Goal: Task Accomplishment & Management: Use online tool/utility

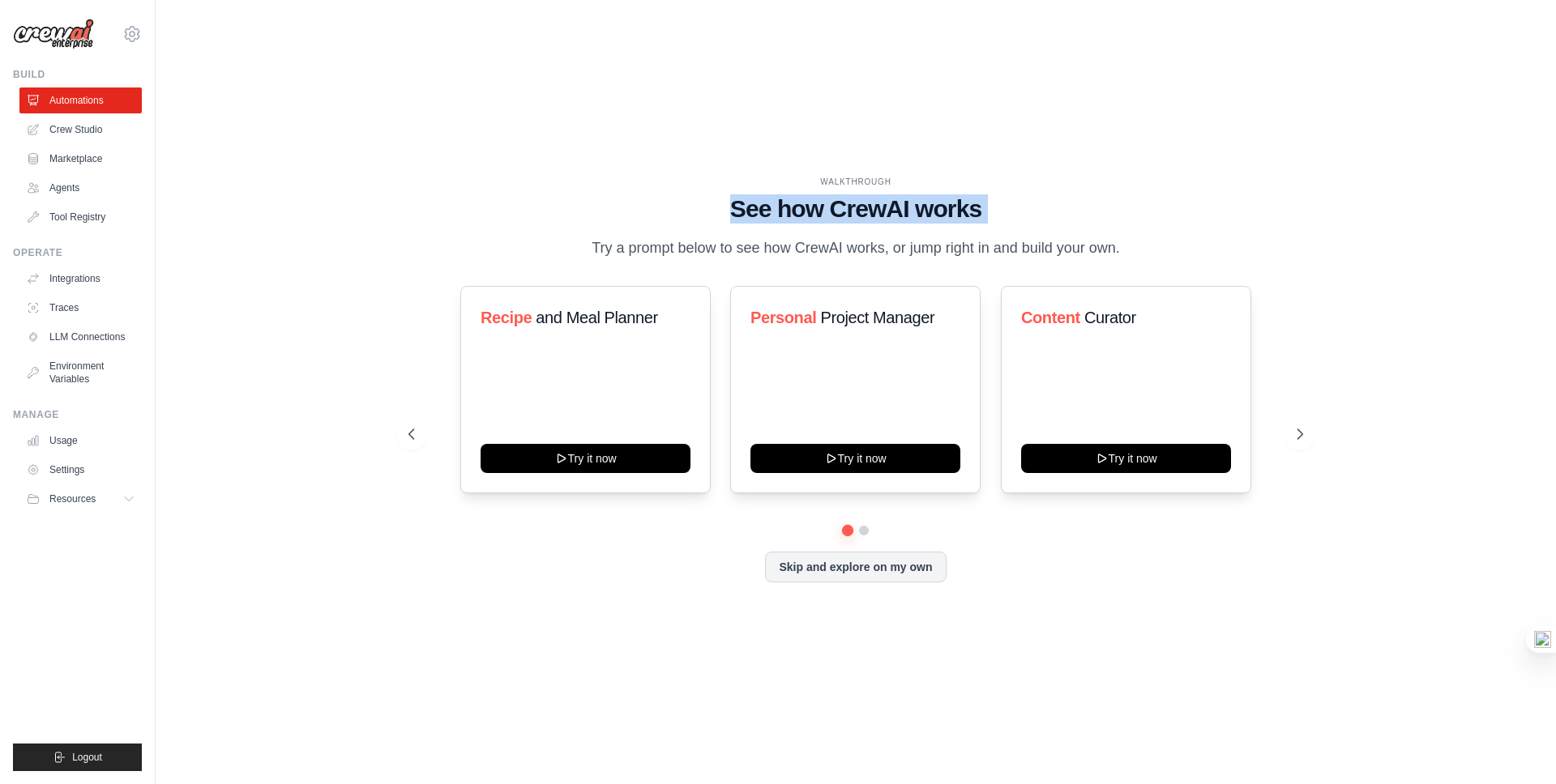
click at [1209, 228] on div "WALKTHROUGH See how [PERSON_NAME] works Try a prompt below to see how [PERSON_N…" at bounding box center [855, 218] width 895 height 84
click at [1134, 171] on div "WALKTHROUGH See how [PERSON_NAME] works Try a prompt below to see how [PERSON_N…" at bounding box center [855, 392] width 1348 height 752
click at [1020, 216] on h1 "See how CrewAI works" at bounding box center [855, 209] width 895 height 29
click at [1293, 429] on icon at bounding box center [1301, 434] width 16 height 16
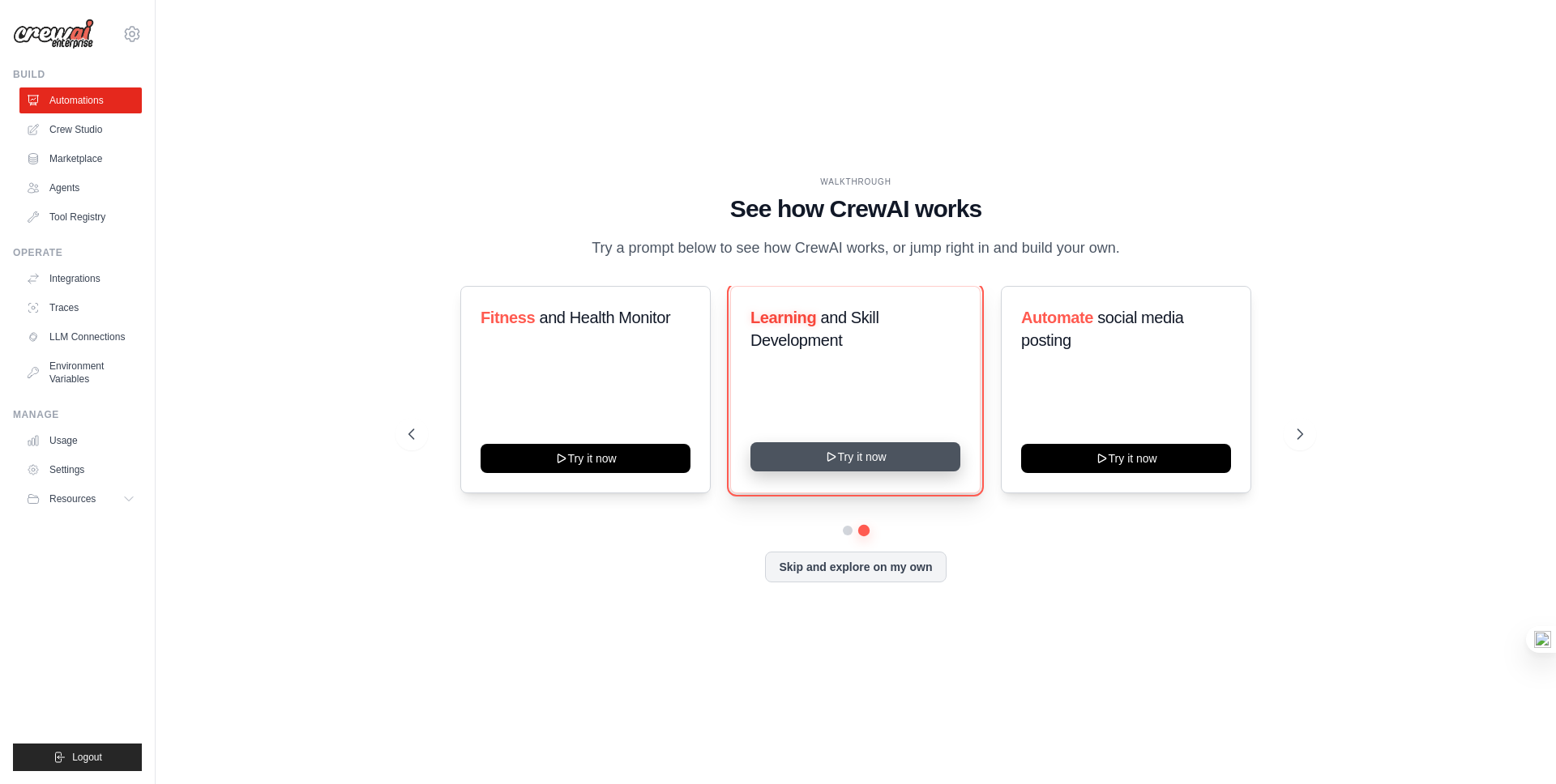
click at [863, 456] on button "Try it now" at bounding box center [855, 457] width 210 height 29
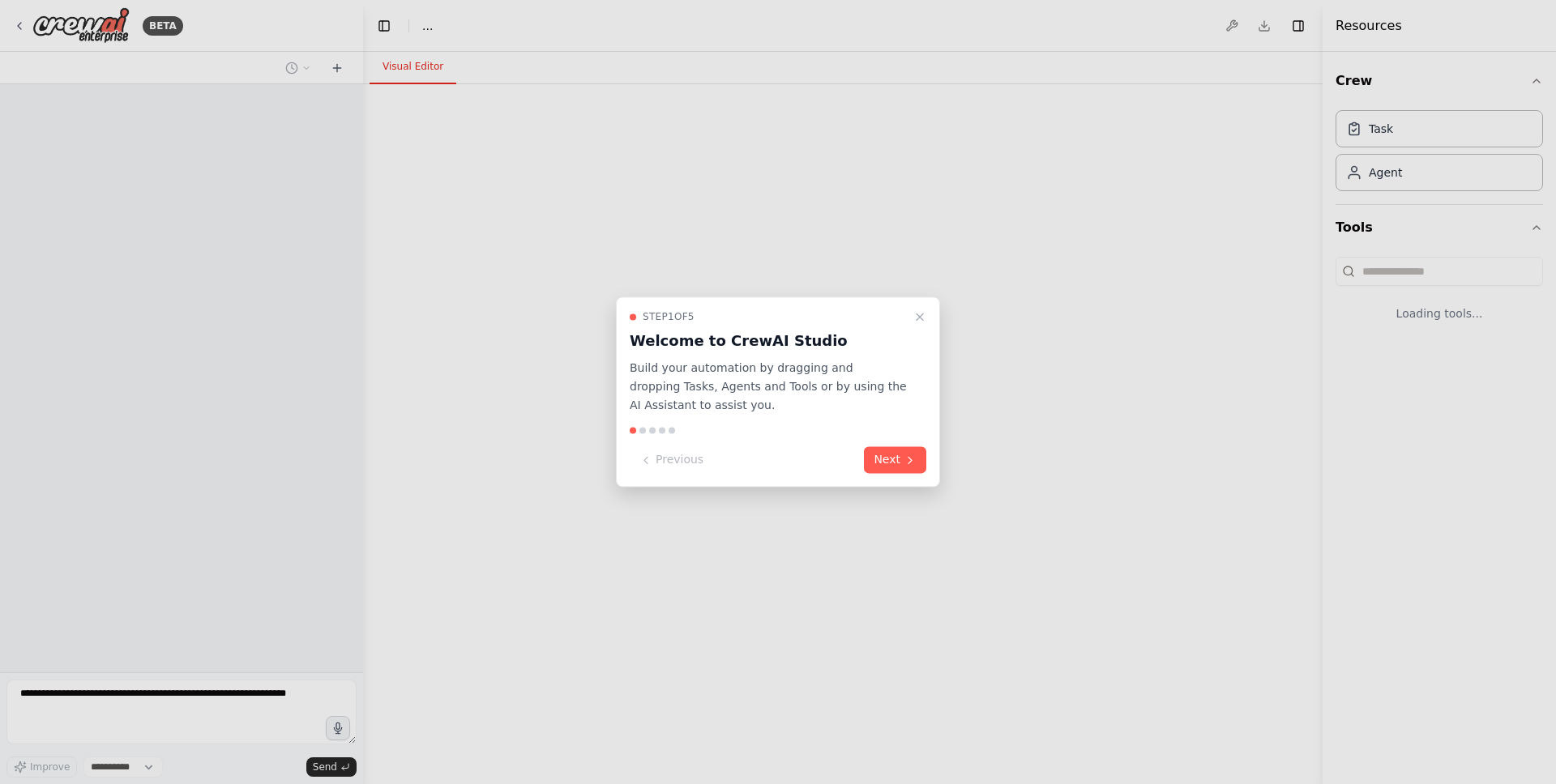
select select "****"
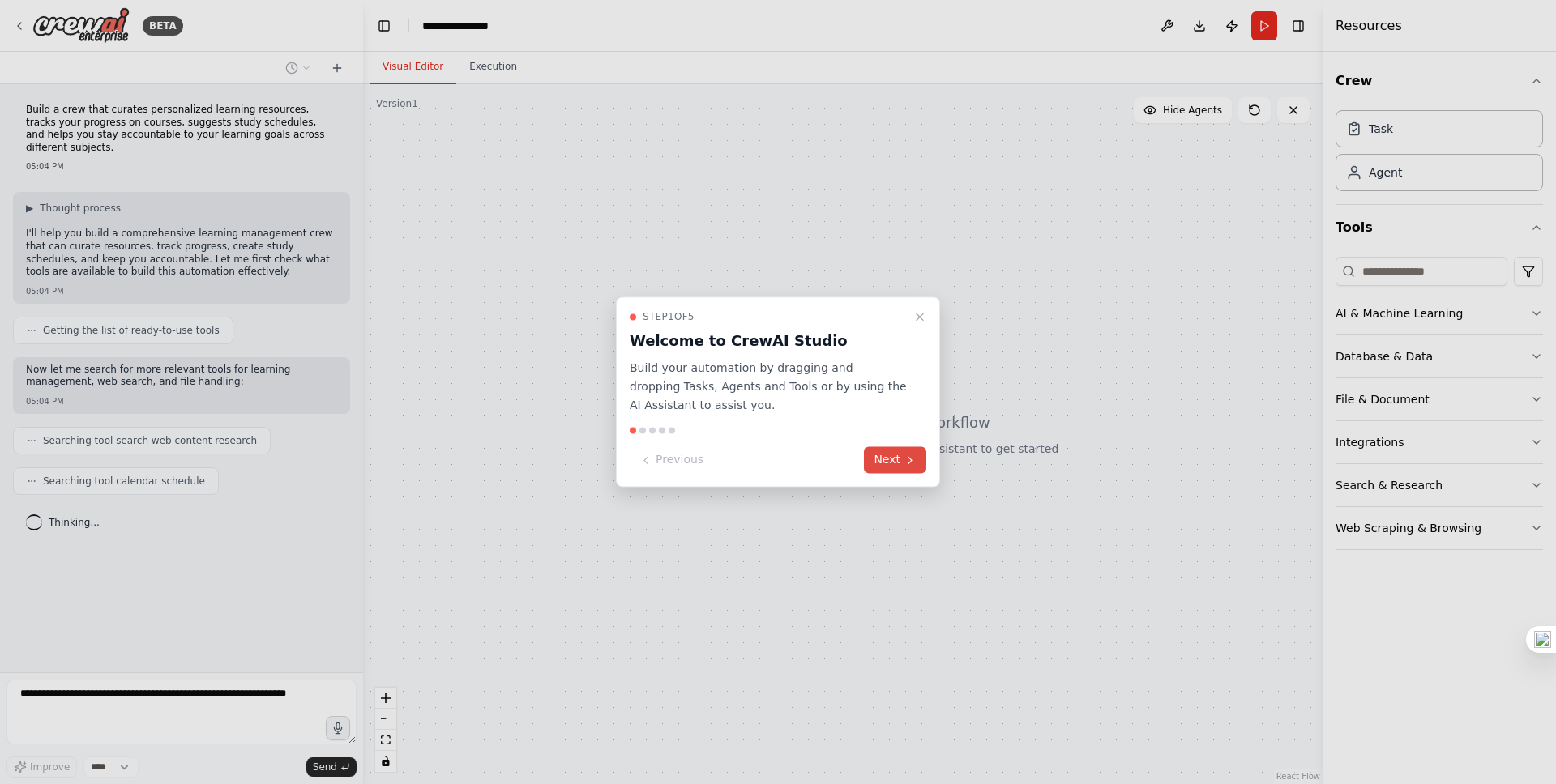
click at [892, 464] on button "Next" at bounding box center [896, 460] width 63 height 26
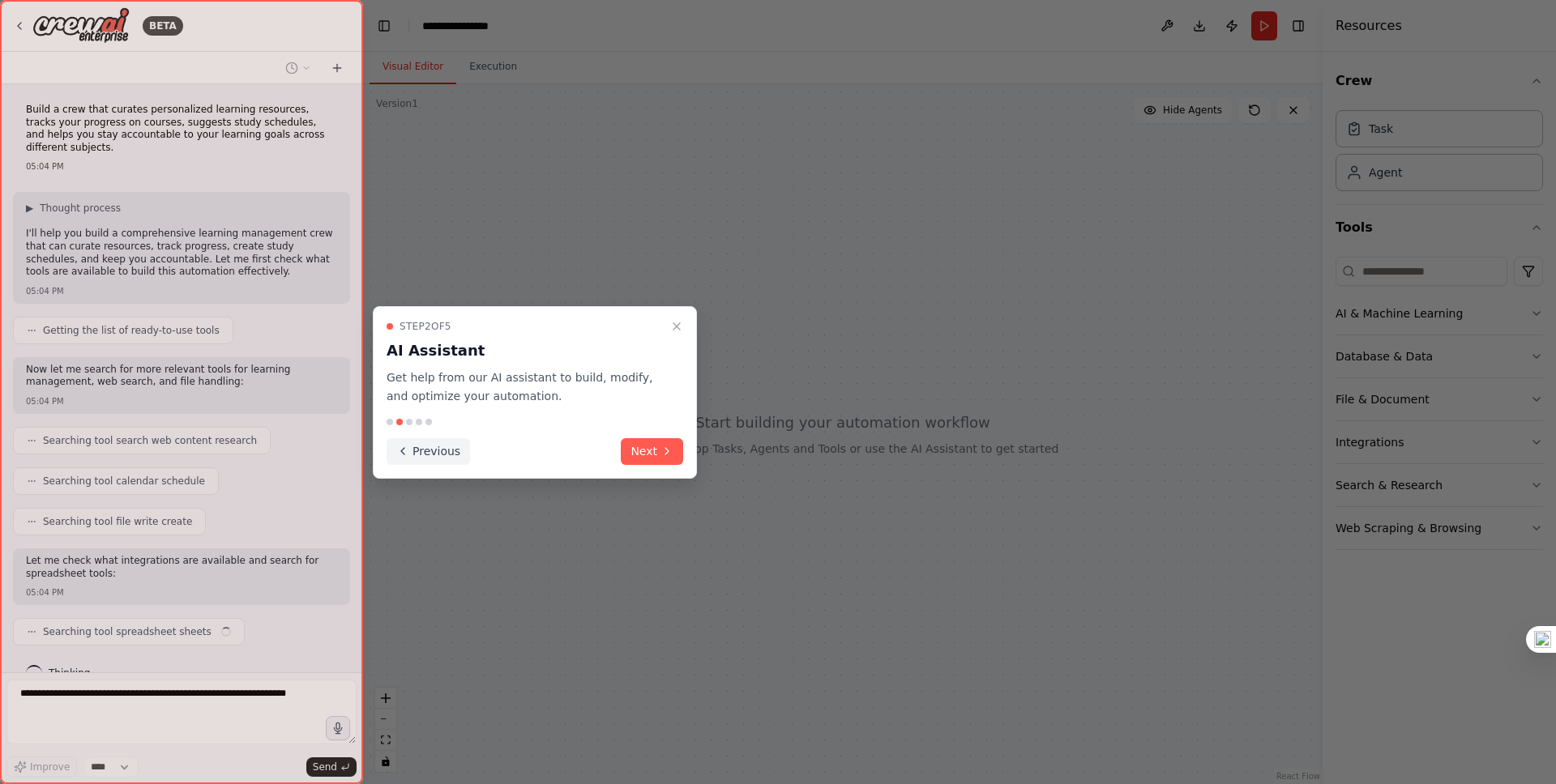
scroll to position [27, 0]
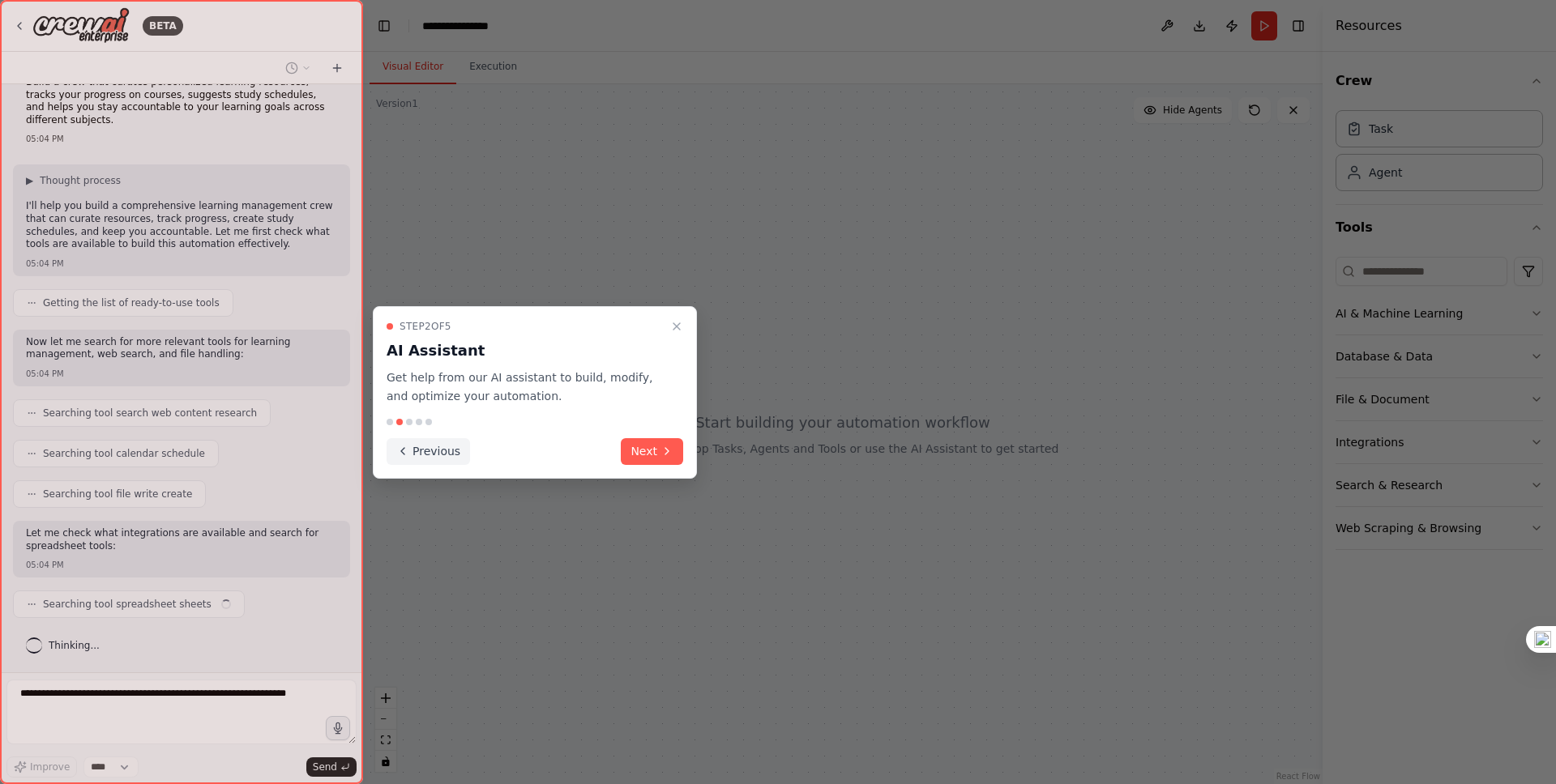
click at [428, 455] on button "Previous" at bounding box center [428, 452] width 83 height 26
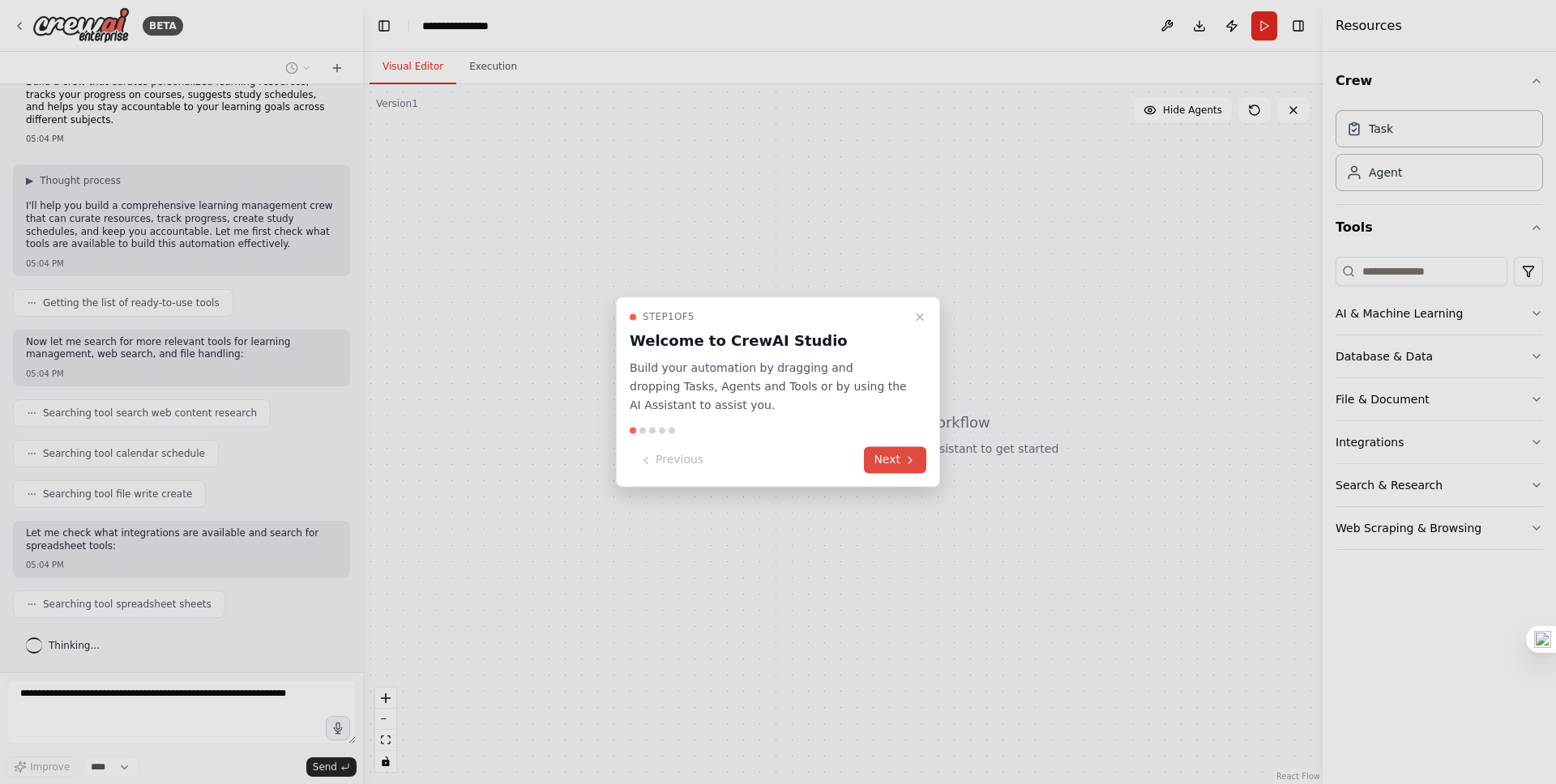
click at [907, 459] on icon at bounding box center [910, 460] width 13 height 13
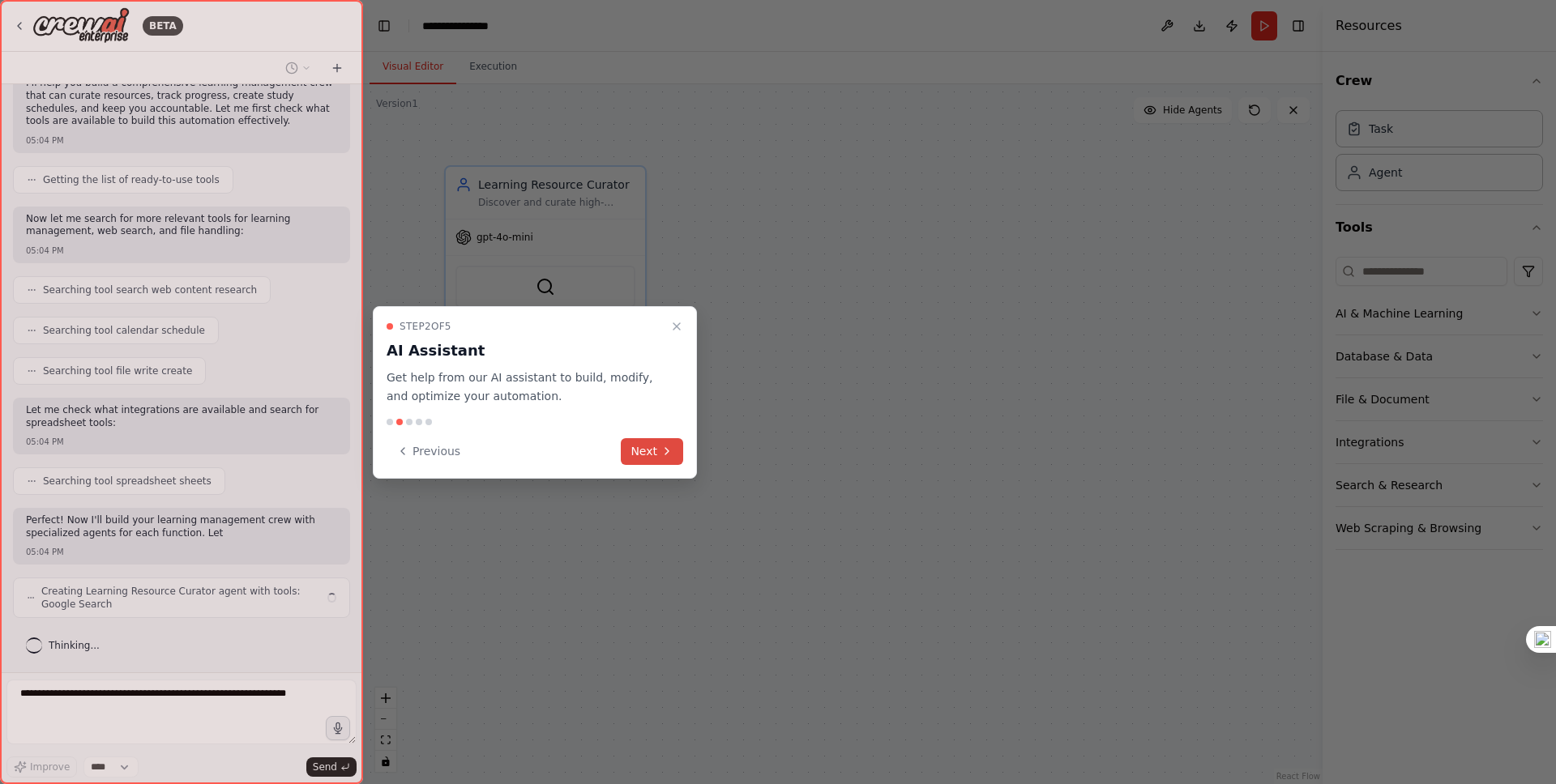
scroll to position [163, 0]
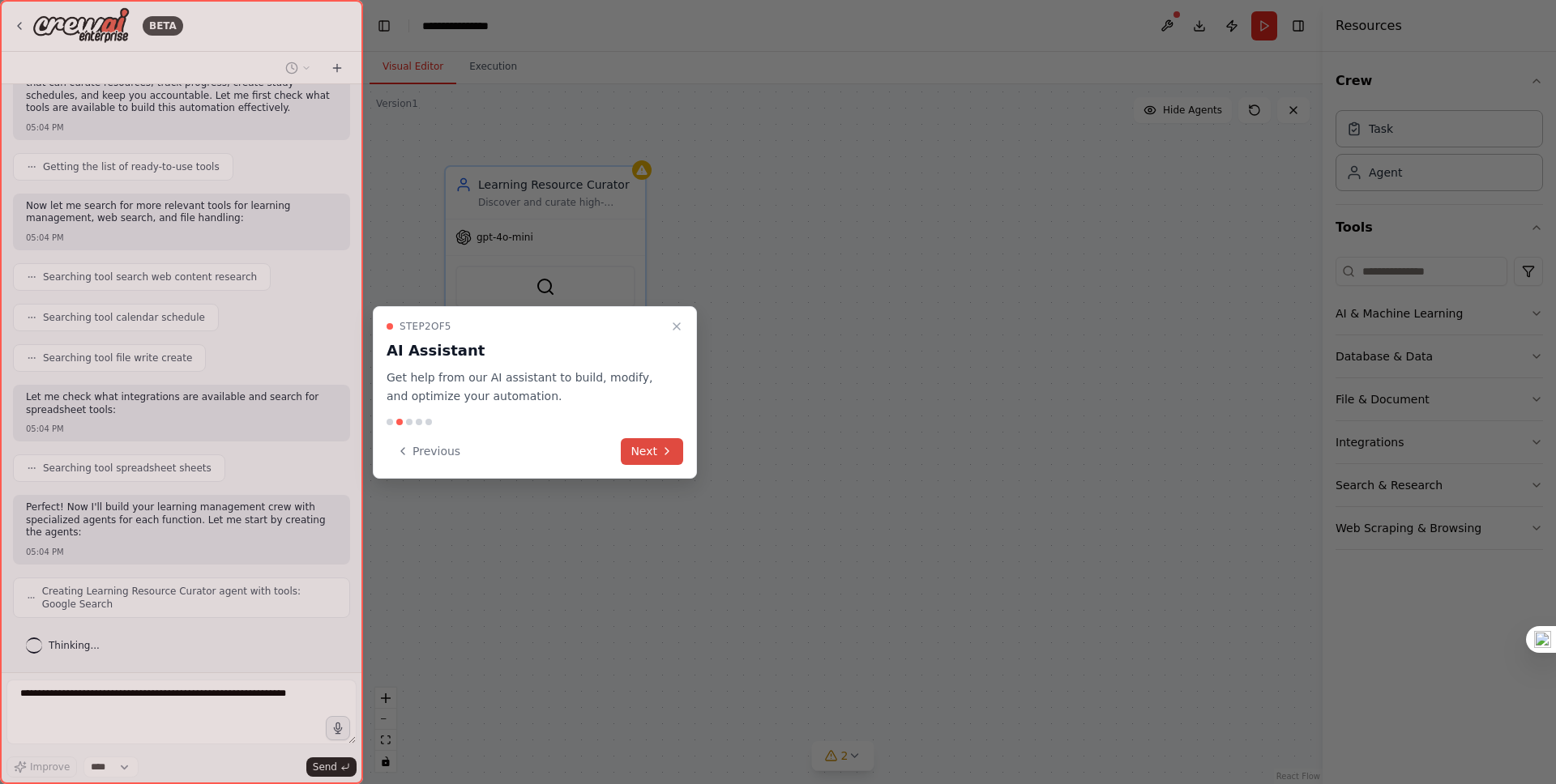
click at [651, 456] on button "Next" at bounding box center [652, 452] width 63 height 26
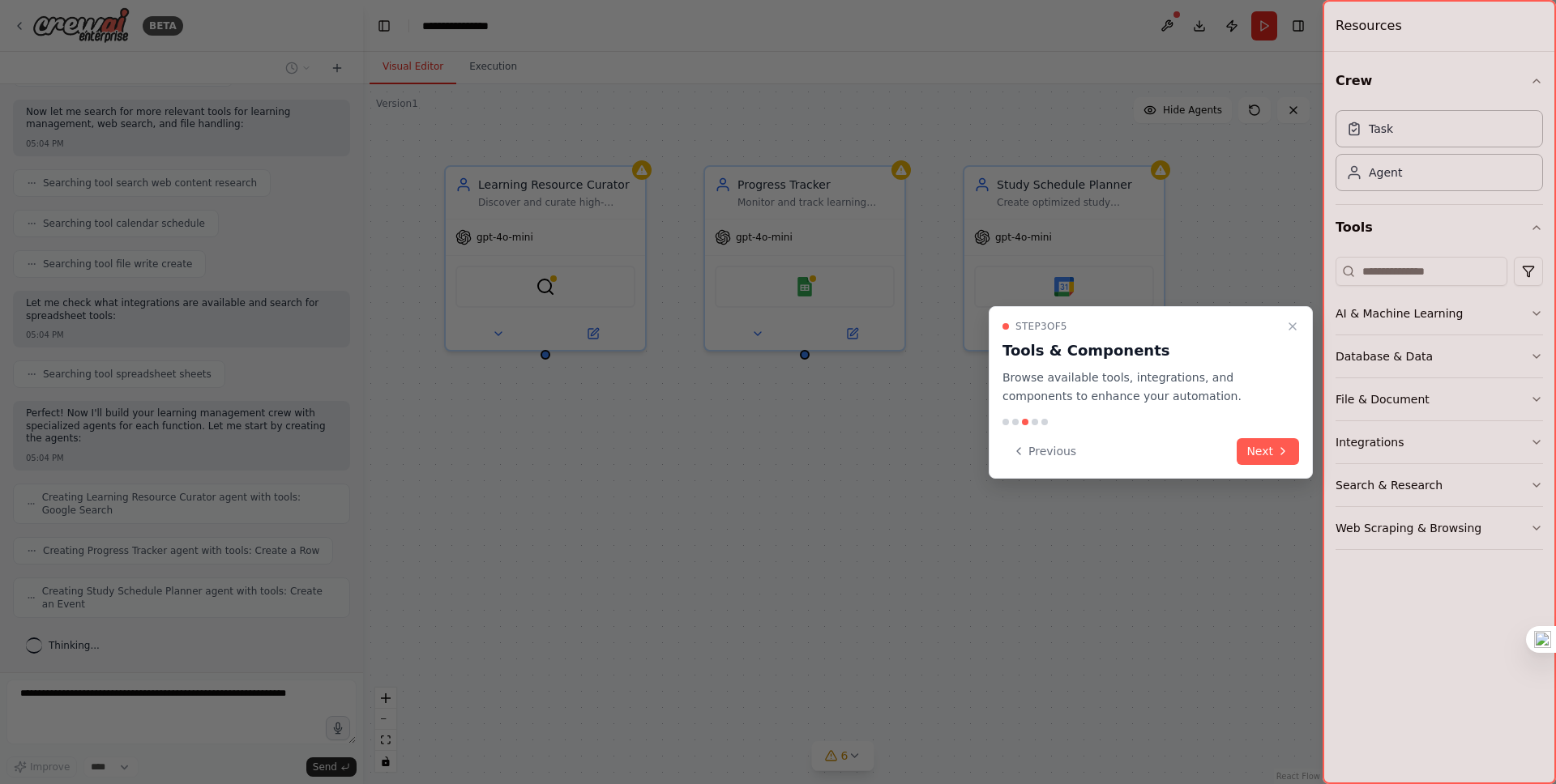
scroll to position [311, 0]
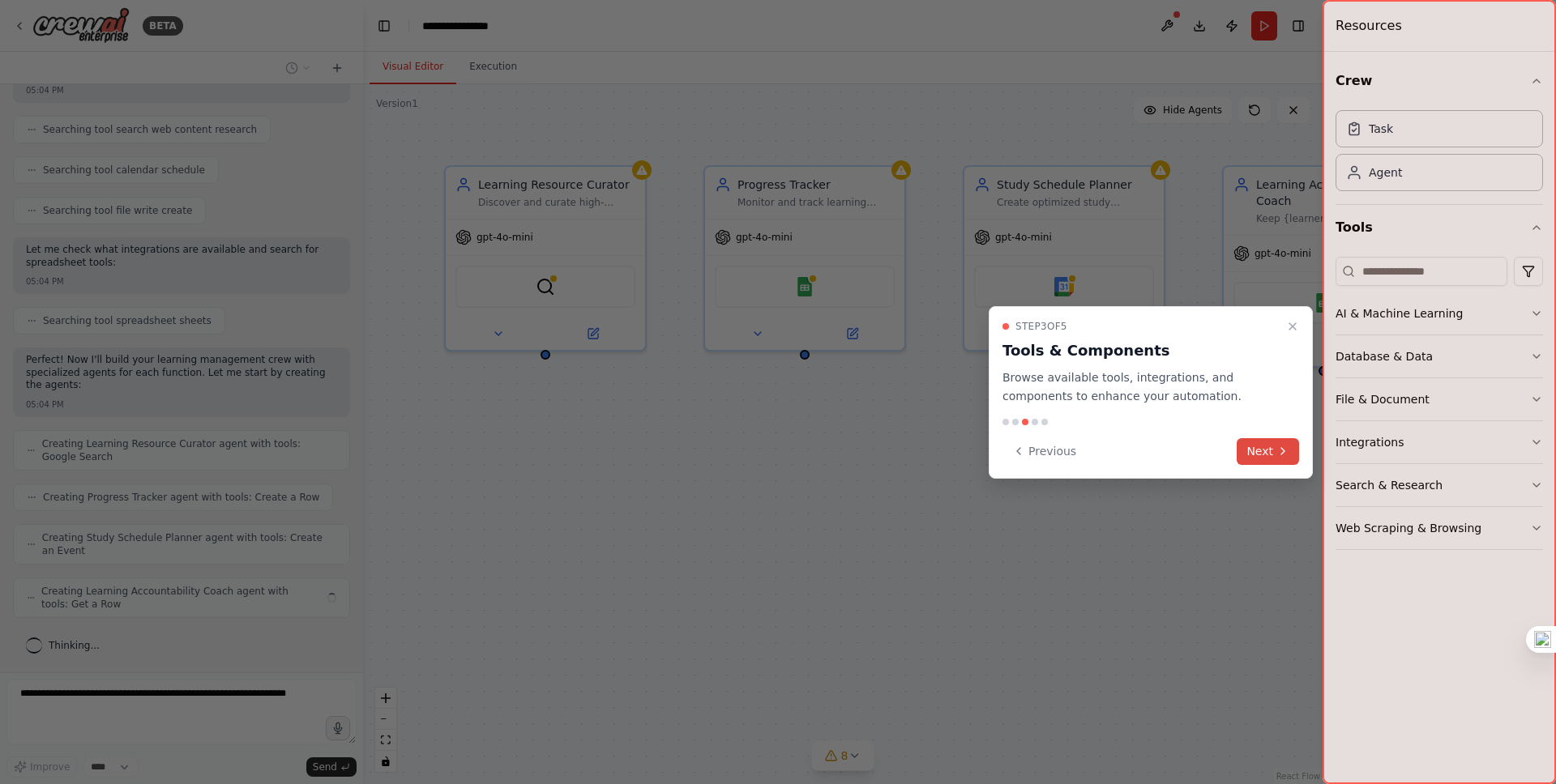
click at [1272, 450] on button "Next" at bounding box center [1268, 452] width 63 height 26
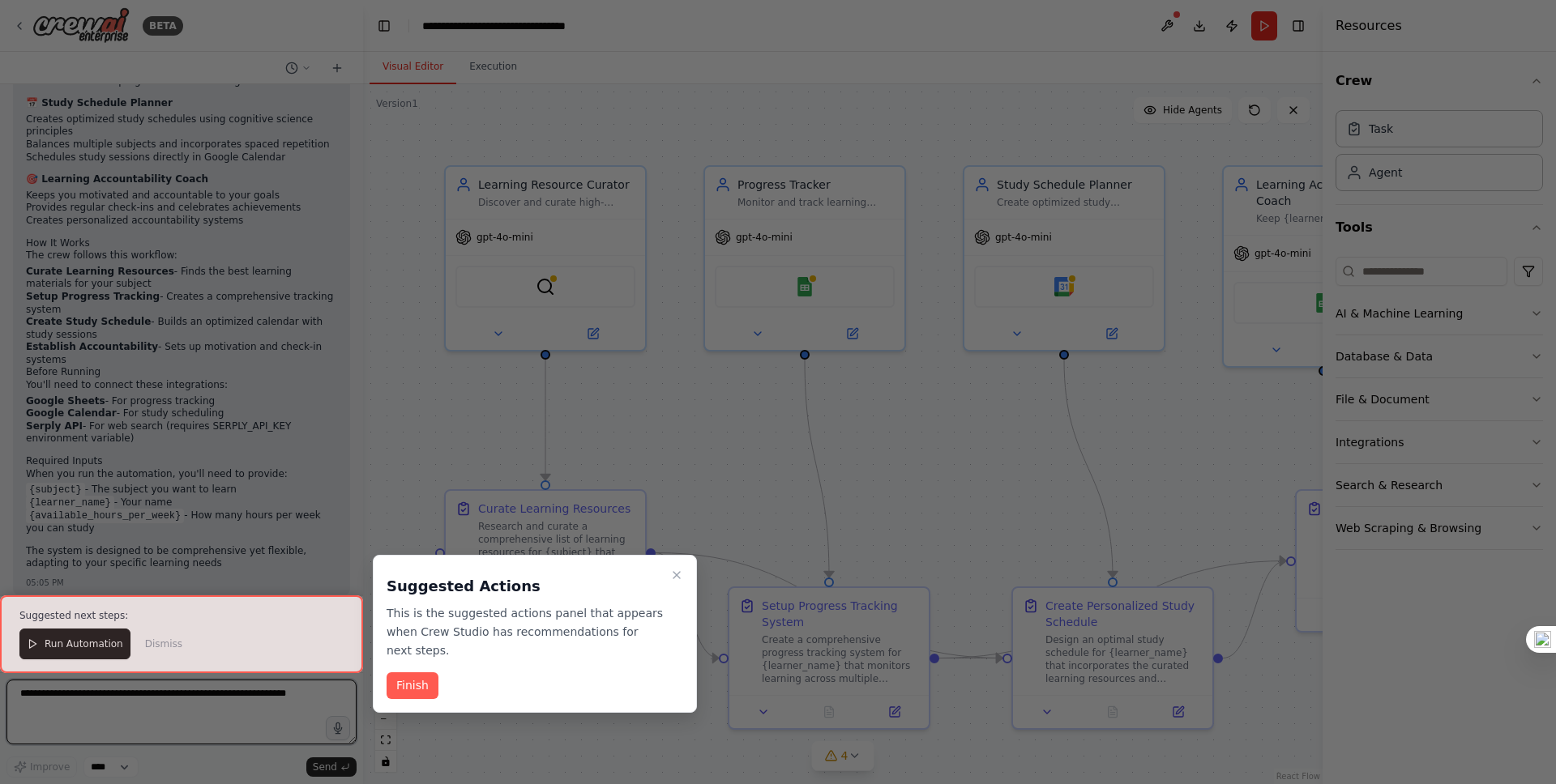
scroll to position [1523, 0]
click at [402, 677] on button "Finish" at bounding box center [412, 686] width 52 height 26
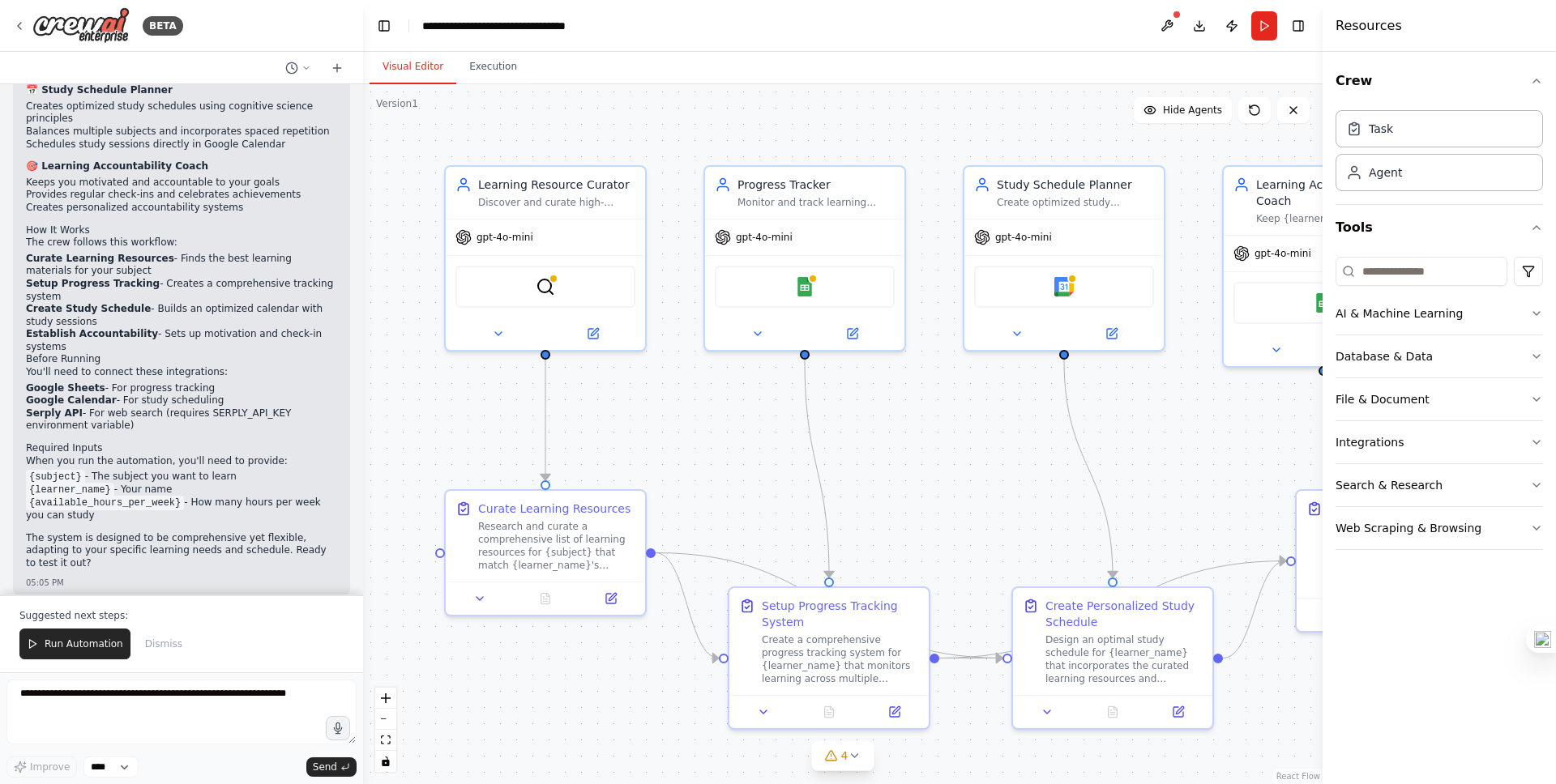
click at [233, 328] on li "Establish Accountability - Sets up motivation and check-in systems" at bounding box center [181, 340] width 311 height 25
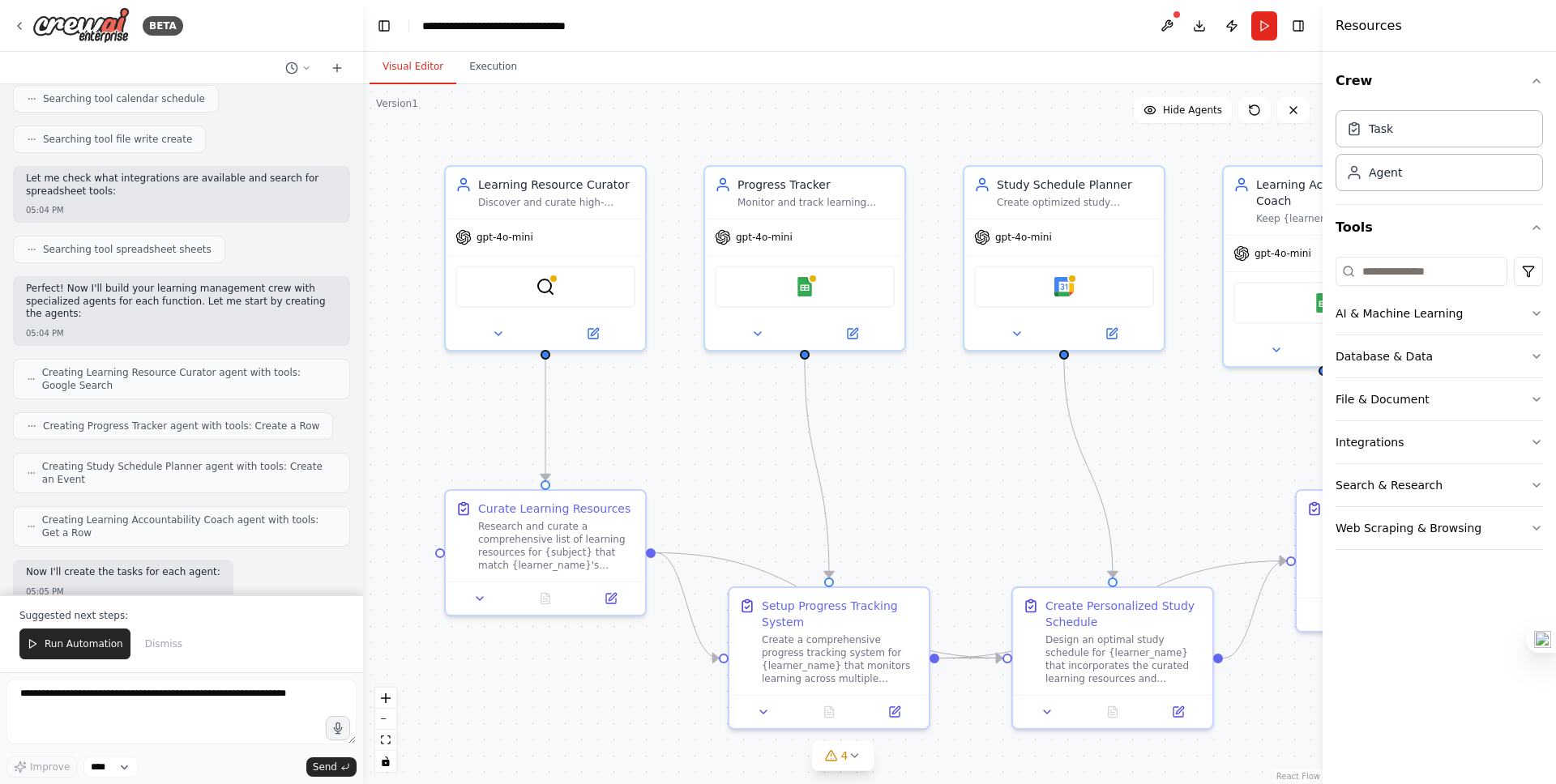
scroll to position [383, 0]
click at [78, 644] on span "Run Automation" at bounding box center [83, 644] width 78 height 13
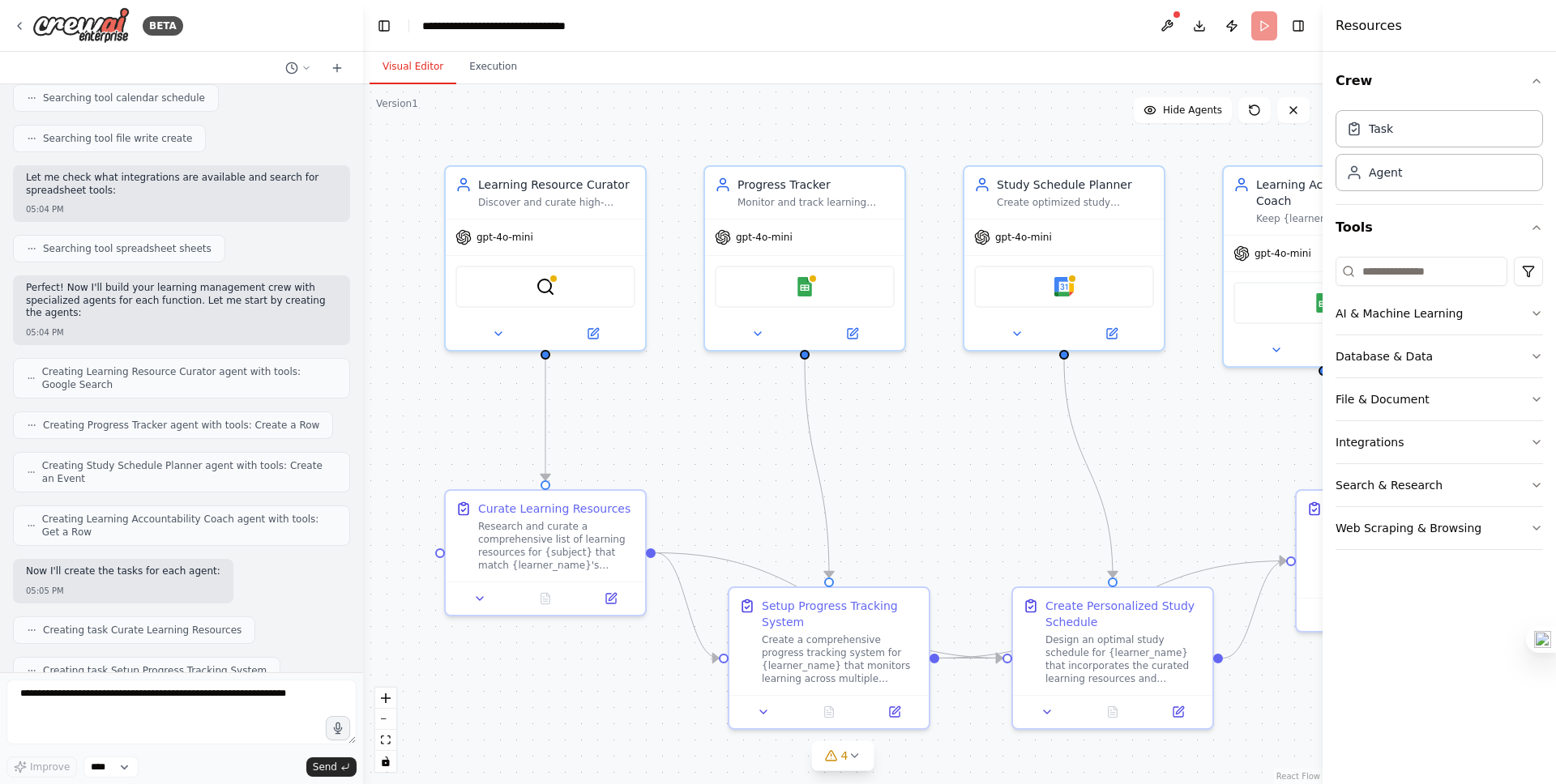
scroll to position [1445, 0]
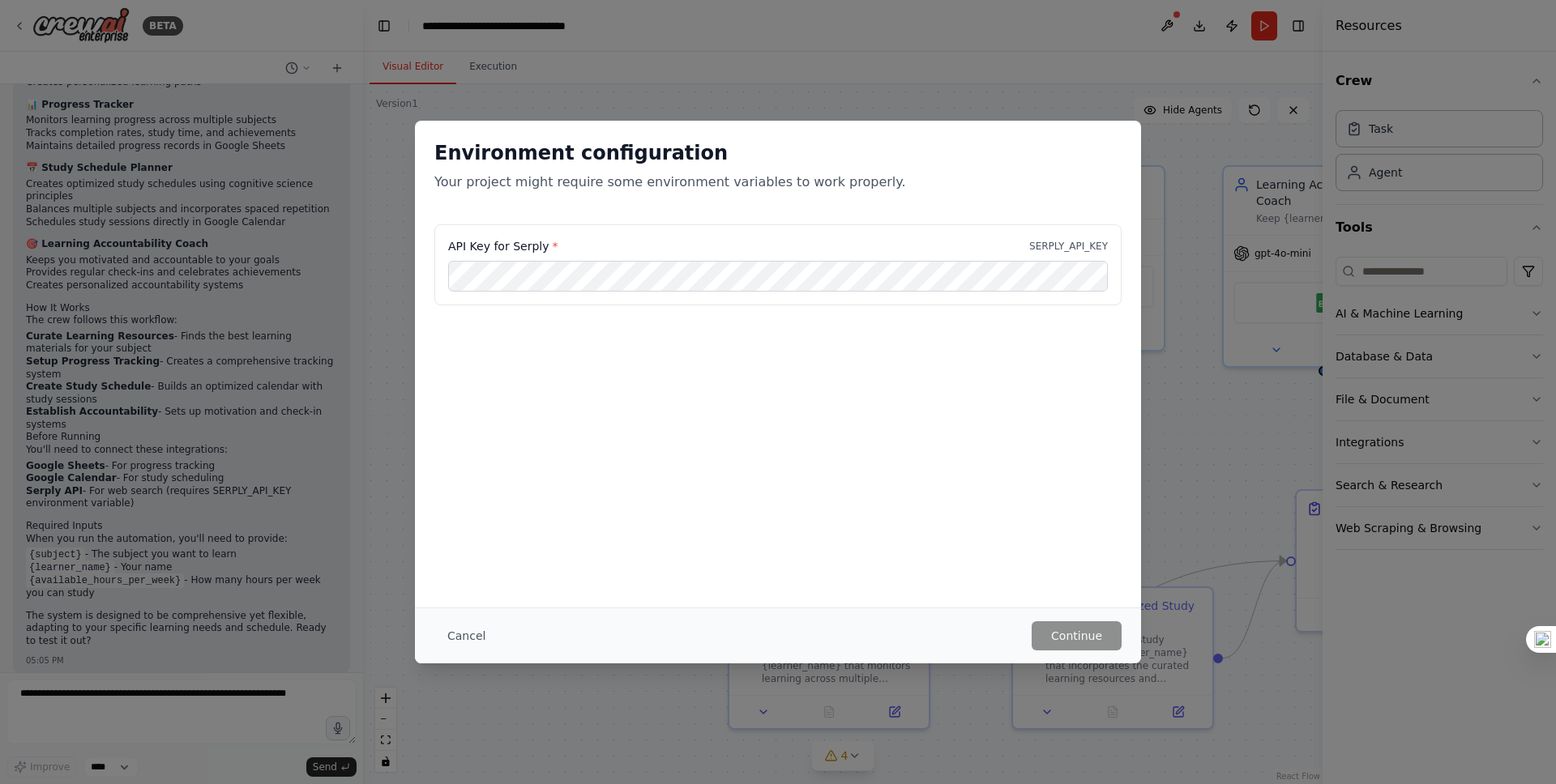
click at [648, 420] on div "Environment configuration Your project might require some environment variables…" at bounding box center [778, 364] width 726 height 487
click at [1073, 632] on button "Continue" at bounding box center [1076, 636] width 90 height 29
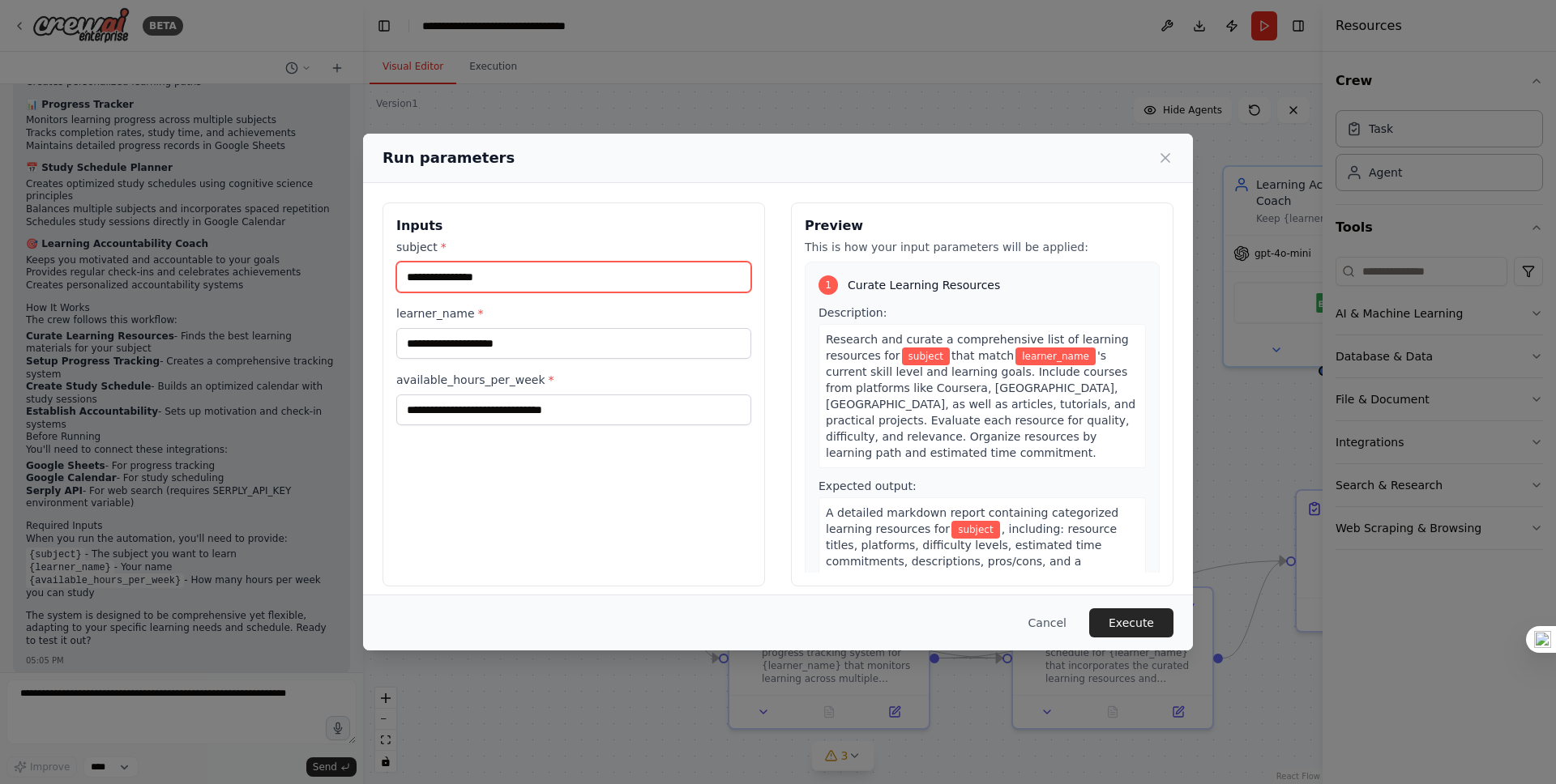
click at [487, 284] on input "subject *" at bounding box center [574, 276] width 355 height 31
click at [594, 227] on h3 "Inputs" at bounding box center [574, 226] width 355 height 20
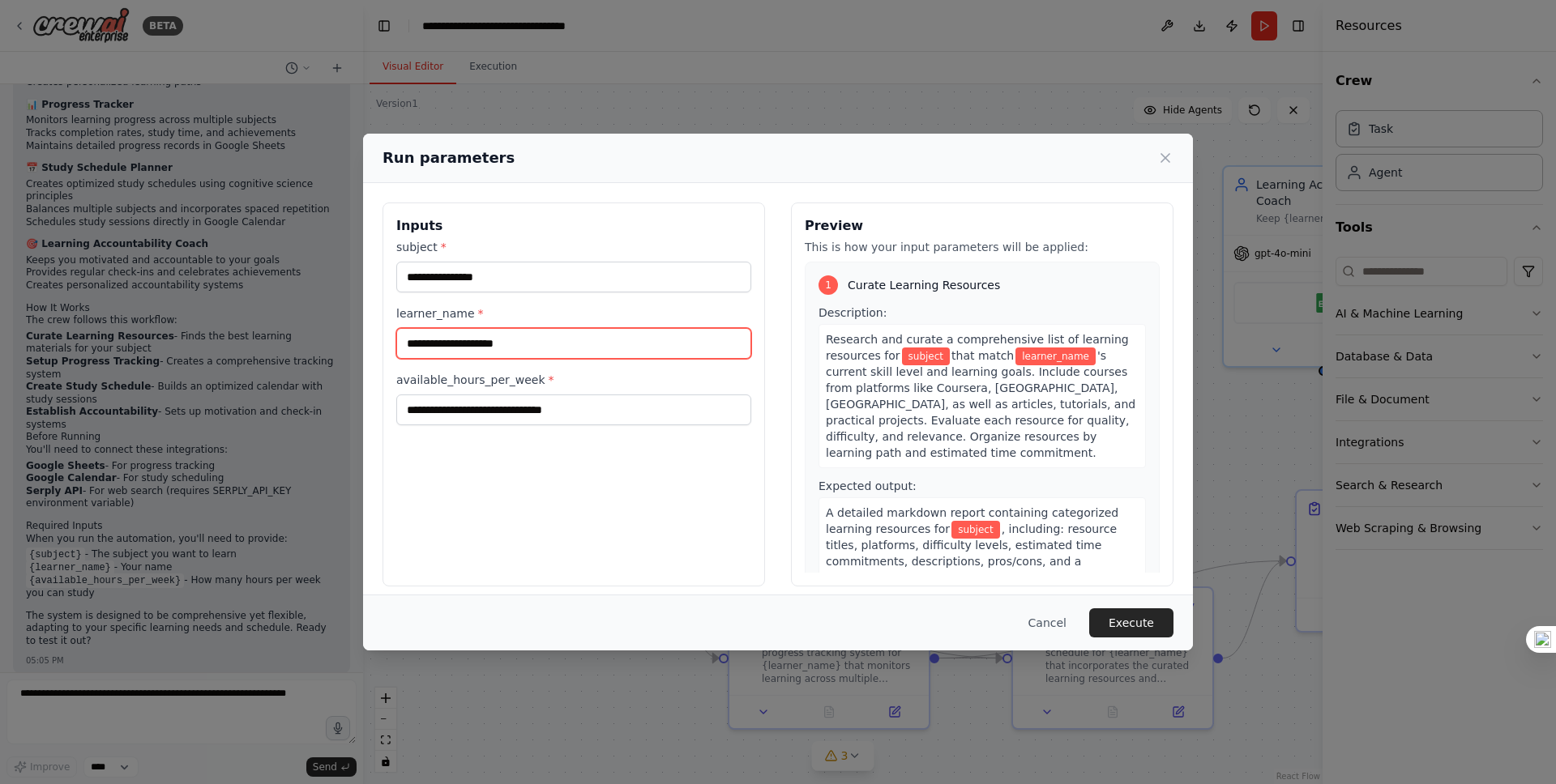
click at [443, 350] on input "learner_name *" at bounding box center [574, 343] width 355 height 31
click at [573, 211] on div "Inputs subject * learner_name * available_hours_per_week *" at bounding box center [574, 395] width 383 height 384
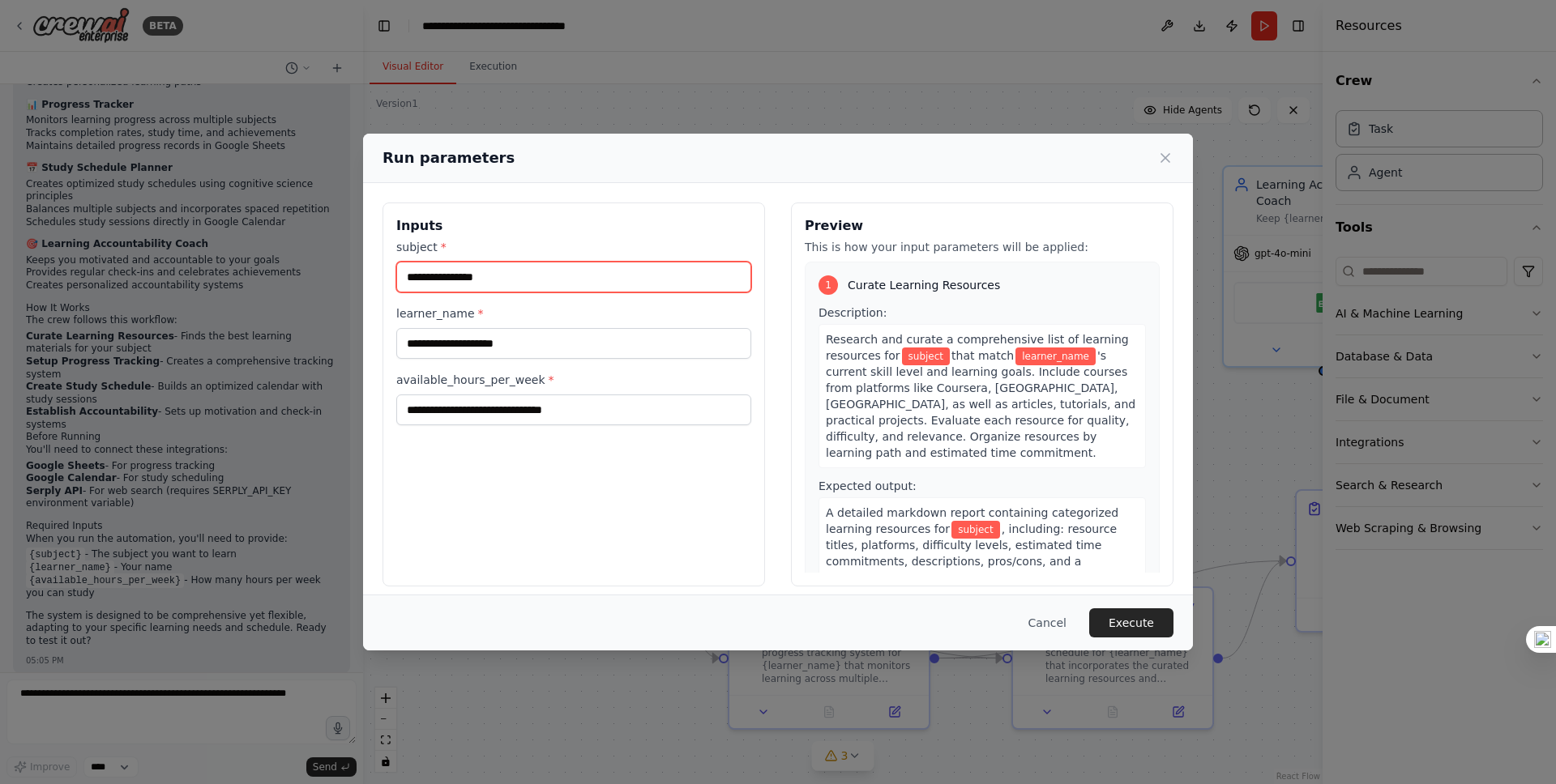
click at [473, 281] on input "subject *" at bounding box center [574, 276] width 355 height 31
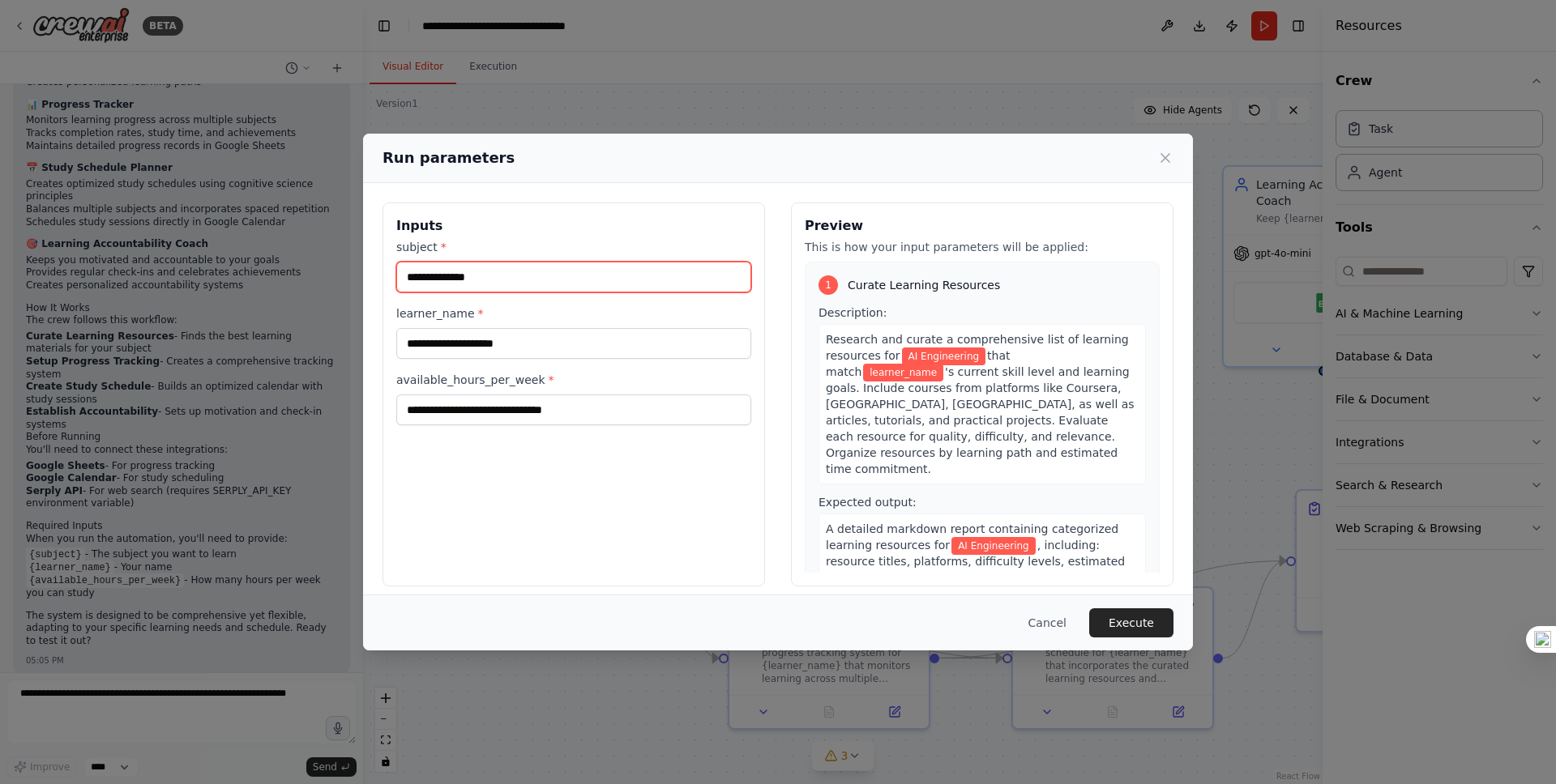
type input "**********"
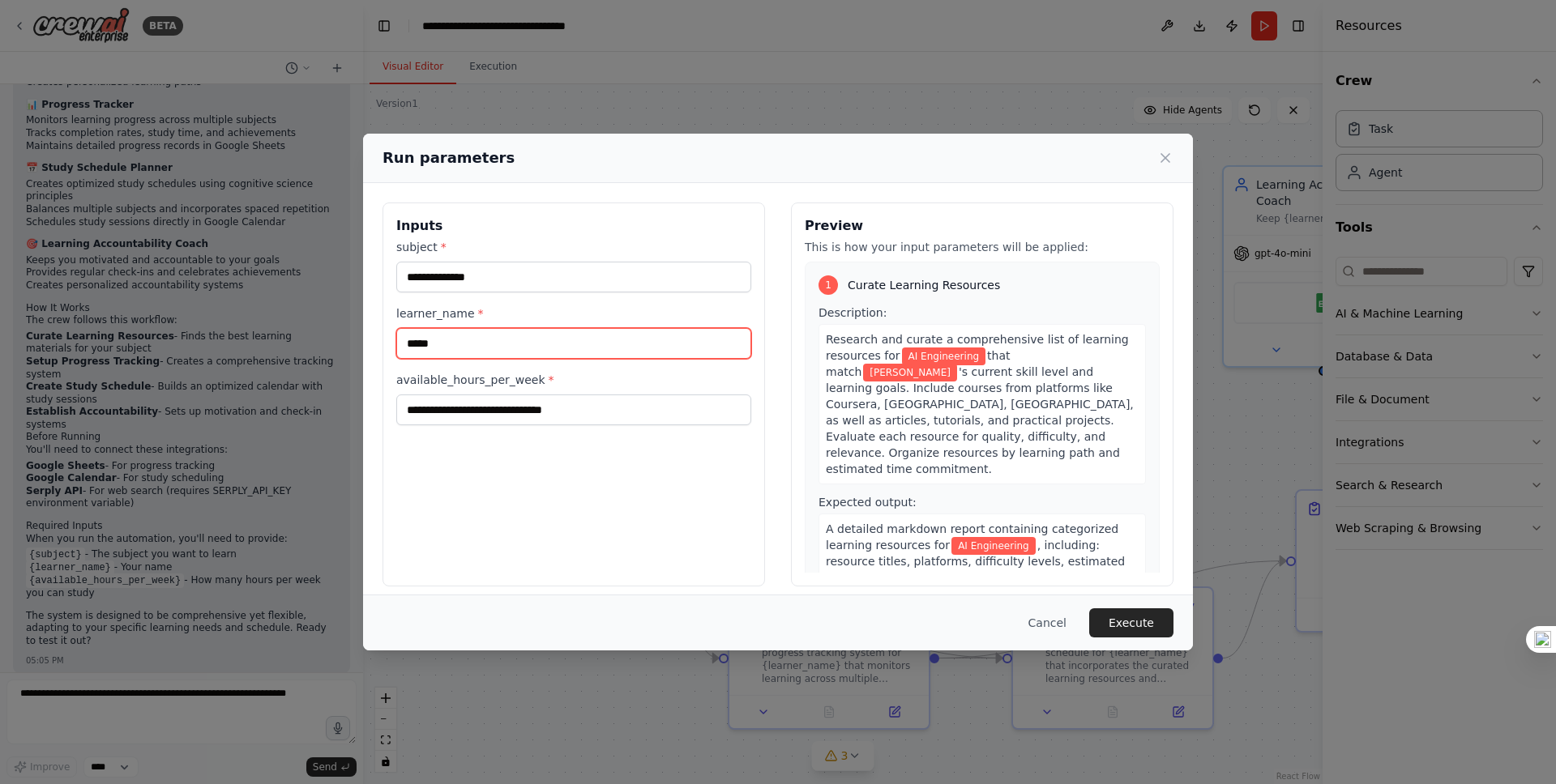
type input "*****"
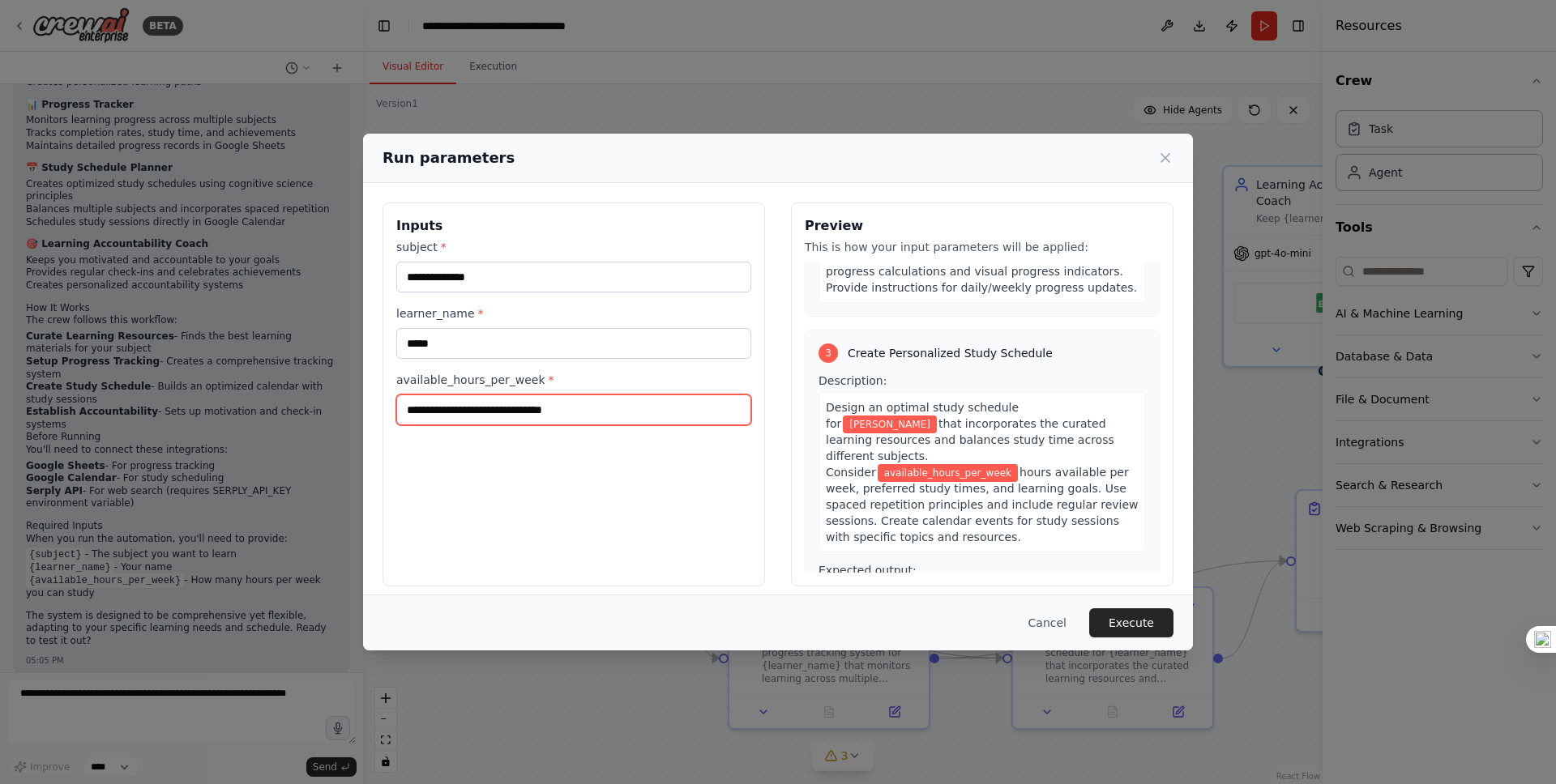
scroll to position [690, 0]
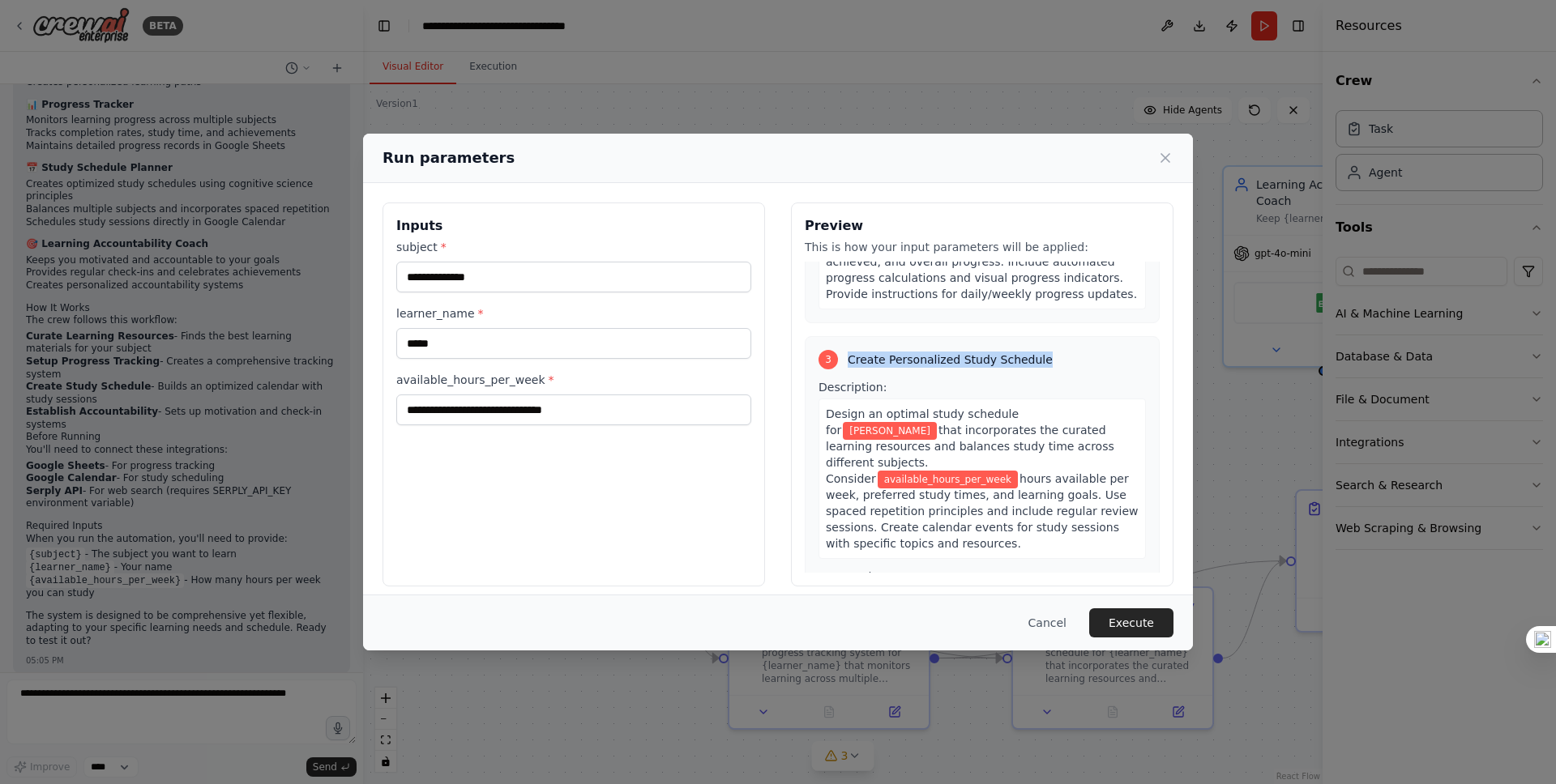
drag, startPoint x: 843, startPoint y: 345, endPoint x: 1050, endPoint y: 345, distance: 207.0
click at [1050, 350] on div "3 Create Personalized Study Schedule" at bounding box center [981, 360] width 327 height 20
click at [524, 397] on input "available_hours_per_week *" at bounding box center [574, 410] width 355 height 31
click at [474, 416] on input "available_hours_per_week *" at bounding box center [574, 410] width 355 height 31
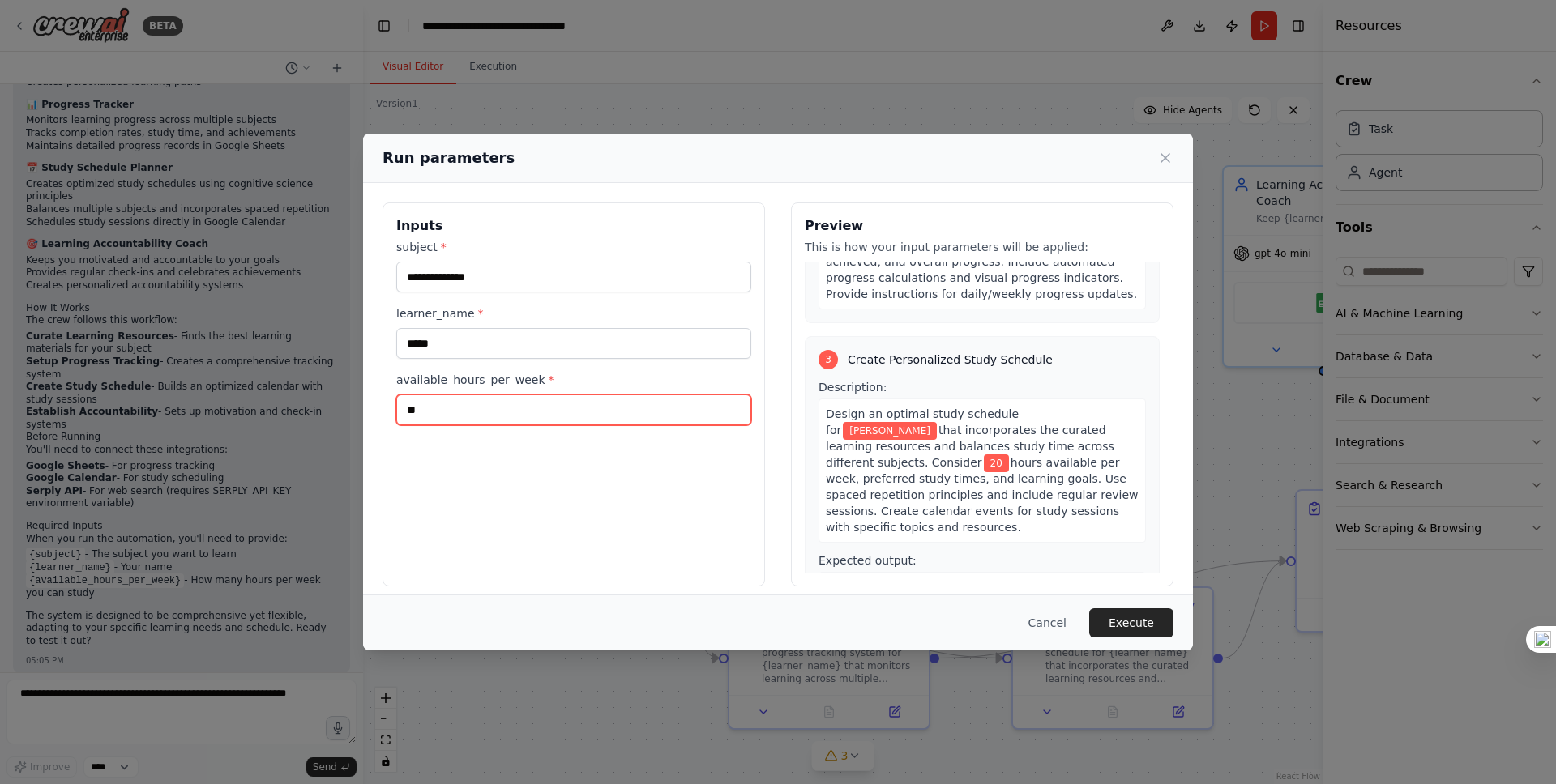
type input "*"
type input "**"
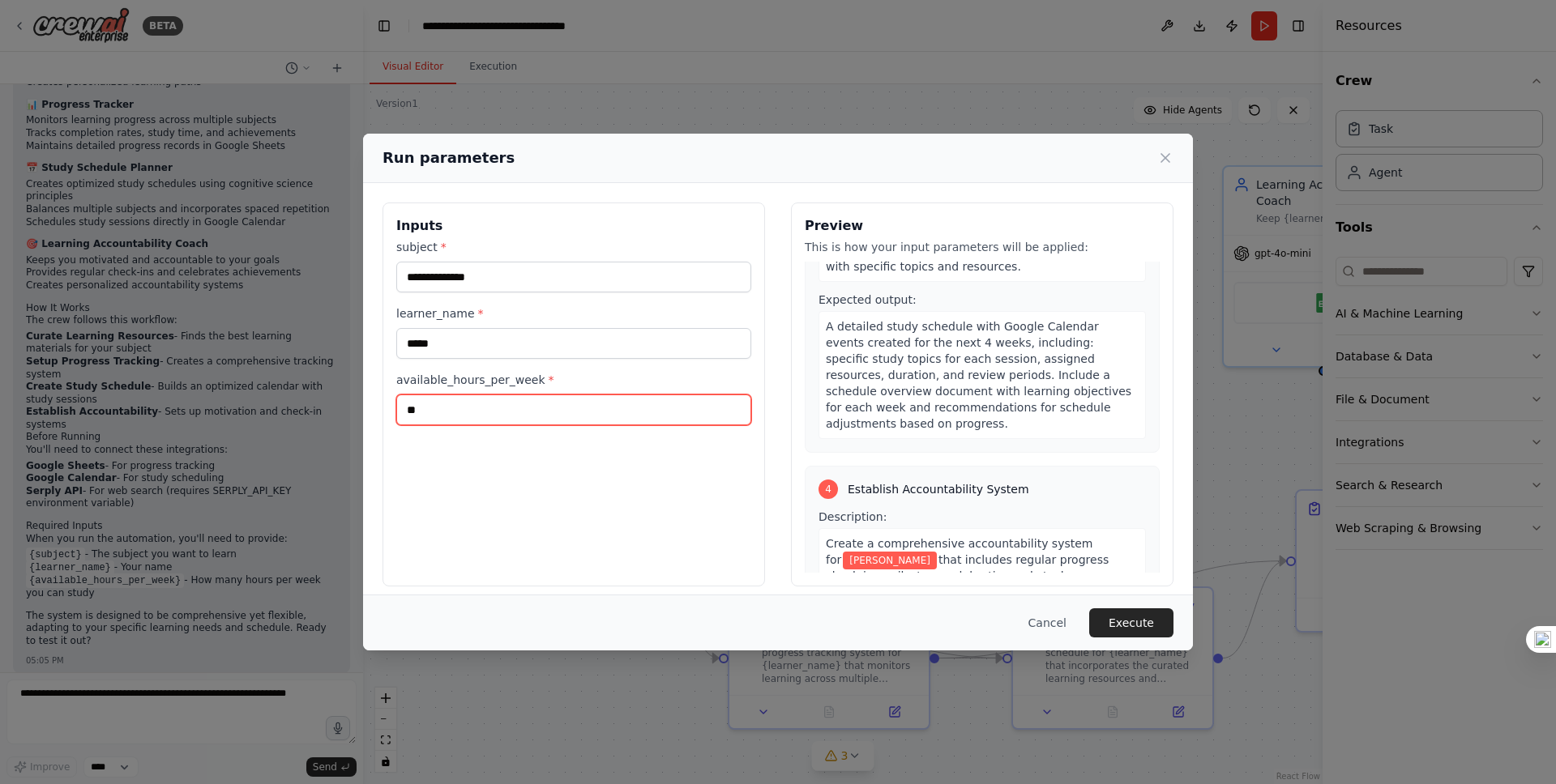
scroll to position [988, 0]
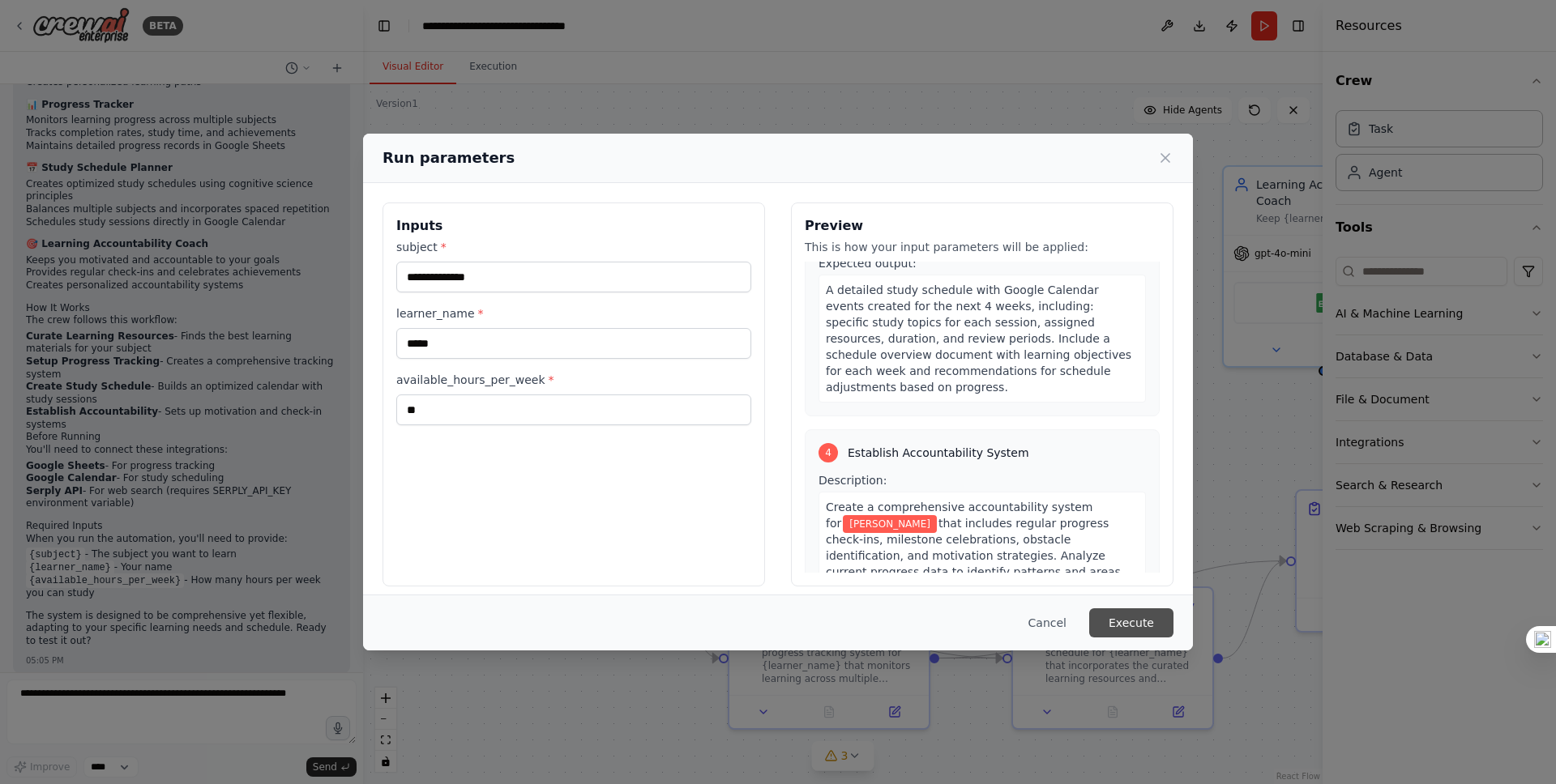
click at [1135, 618] on button "Execute" at bounding box center [1131, 622] width 84 height 29
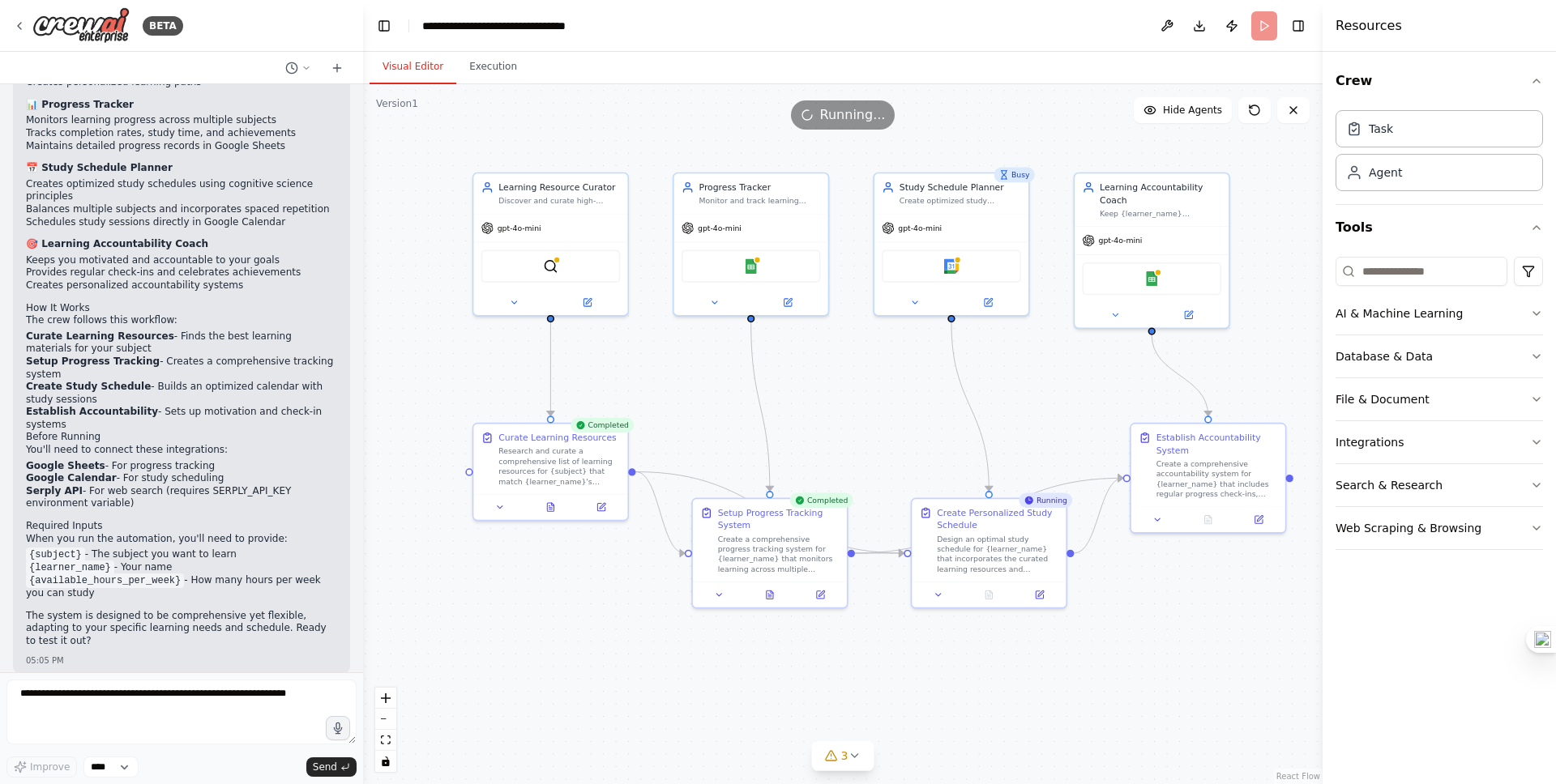
drag, startPoint x: 968, startPoint y: 478, endPoint x: 866, endPoint y: 413, distance: 121.0
click at [866, 413] on div ".deletable-edge-delete-btn { width: 20px; height: 20px; border: 0px solid #ffff…" at bounding box center [842, 434] width 959 height 700
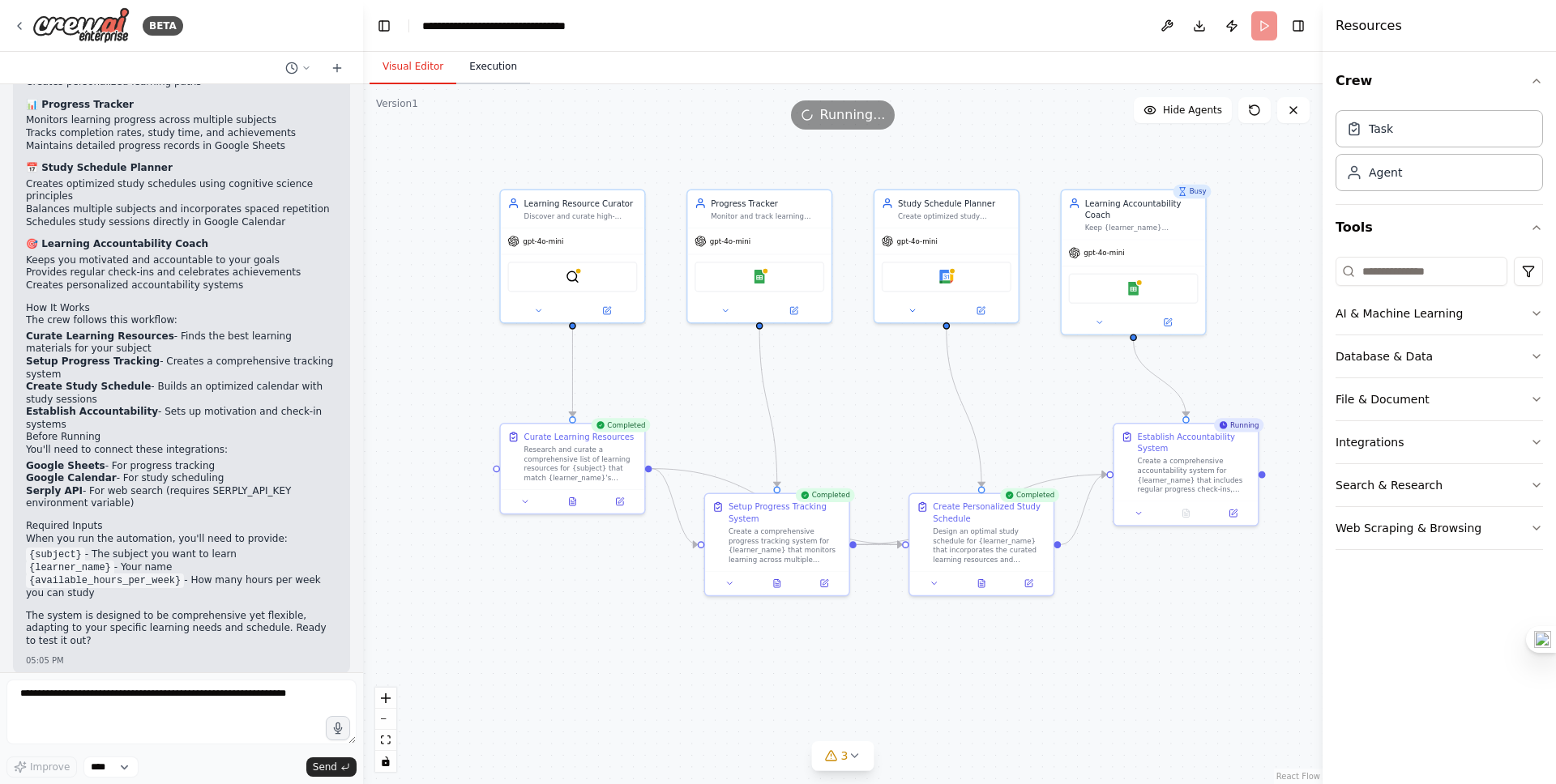
click at [505, 82] on button "Execution" at bounding box center [492, 67] width 73 height 34
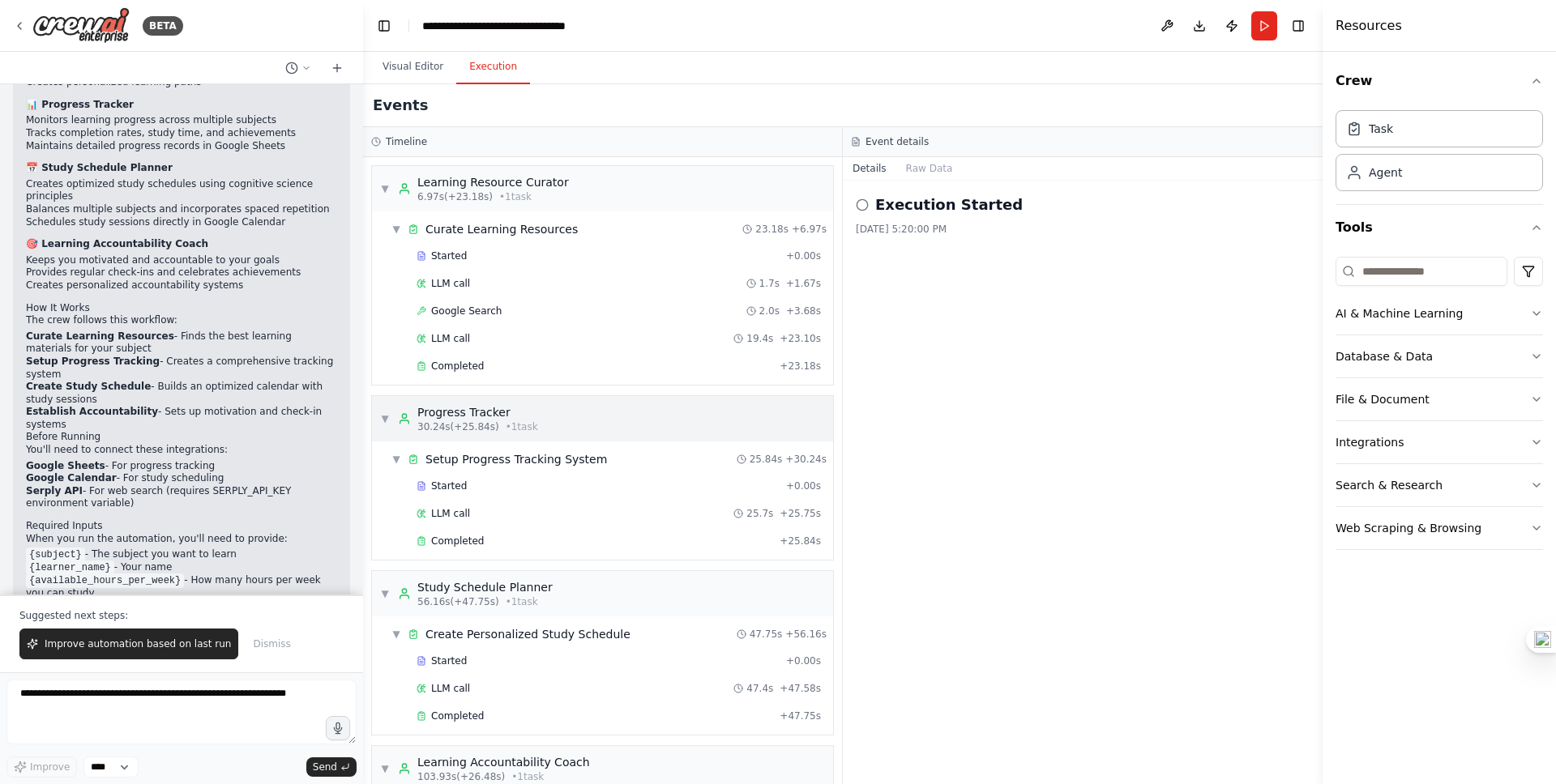
scroll to position [144, 0]
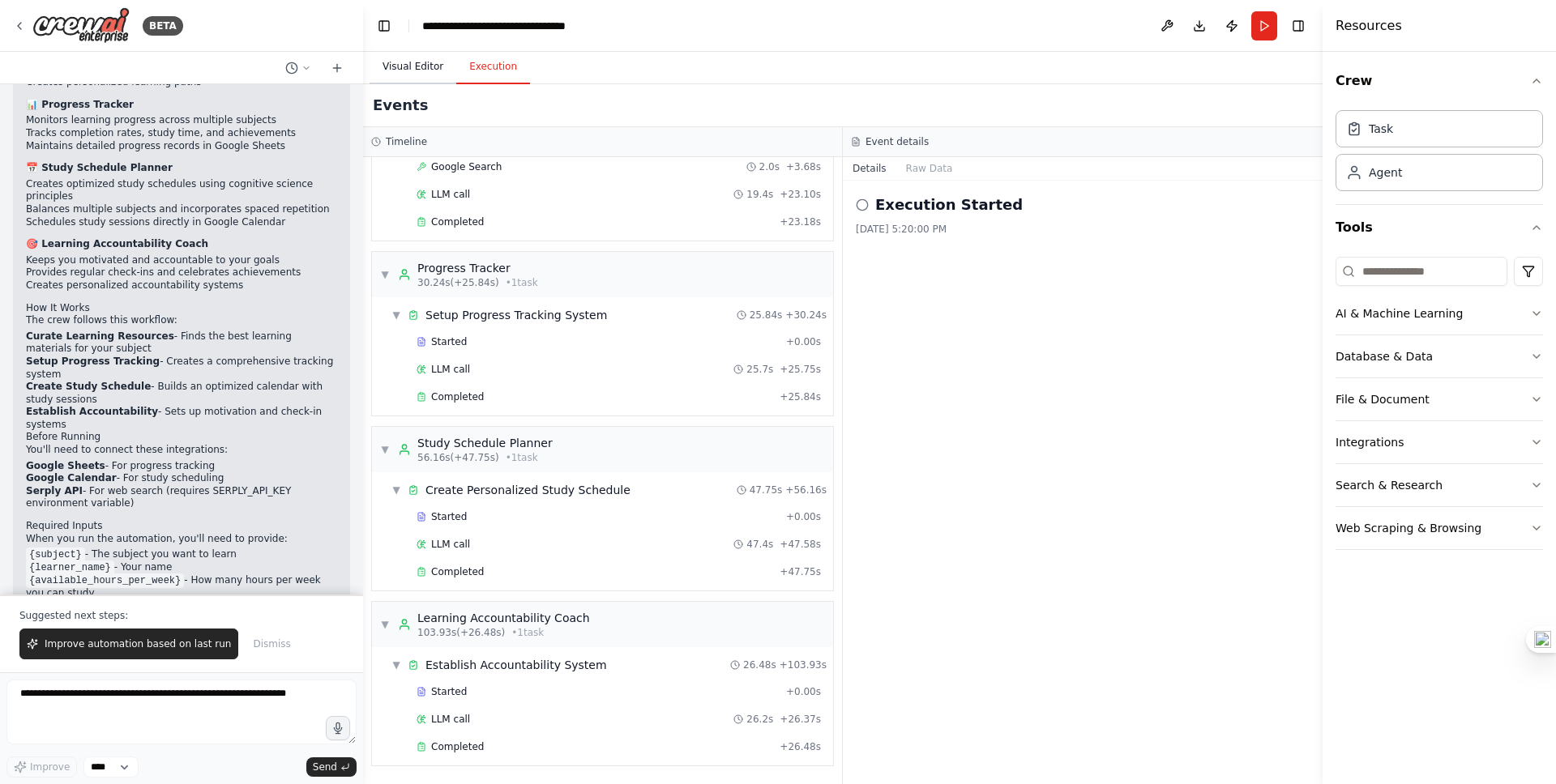
click at [412, 74] on button "Visual Editor" at bounding box center [412, 67] width 87 height 34
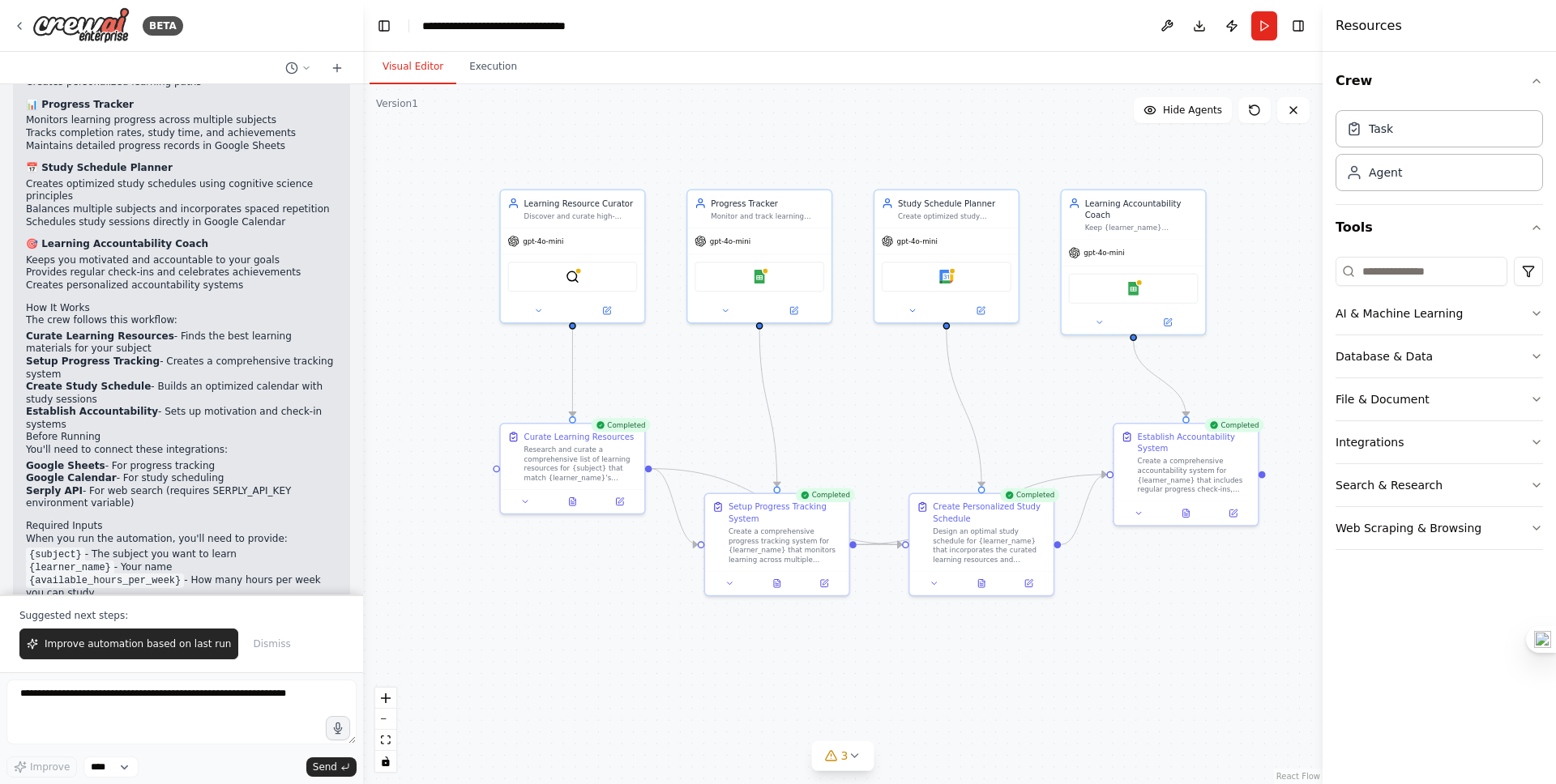
scroll to position [1523, 0]
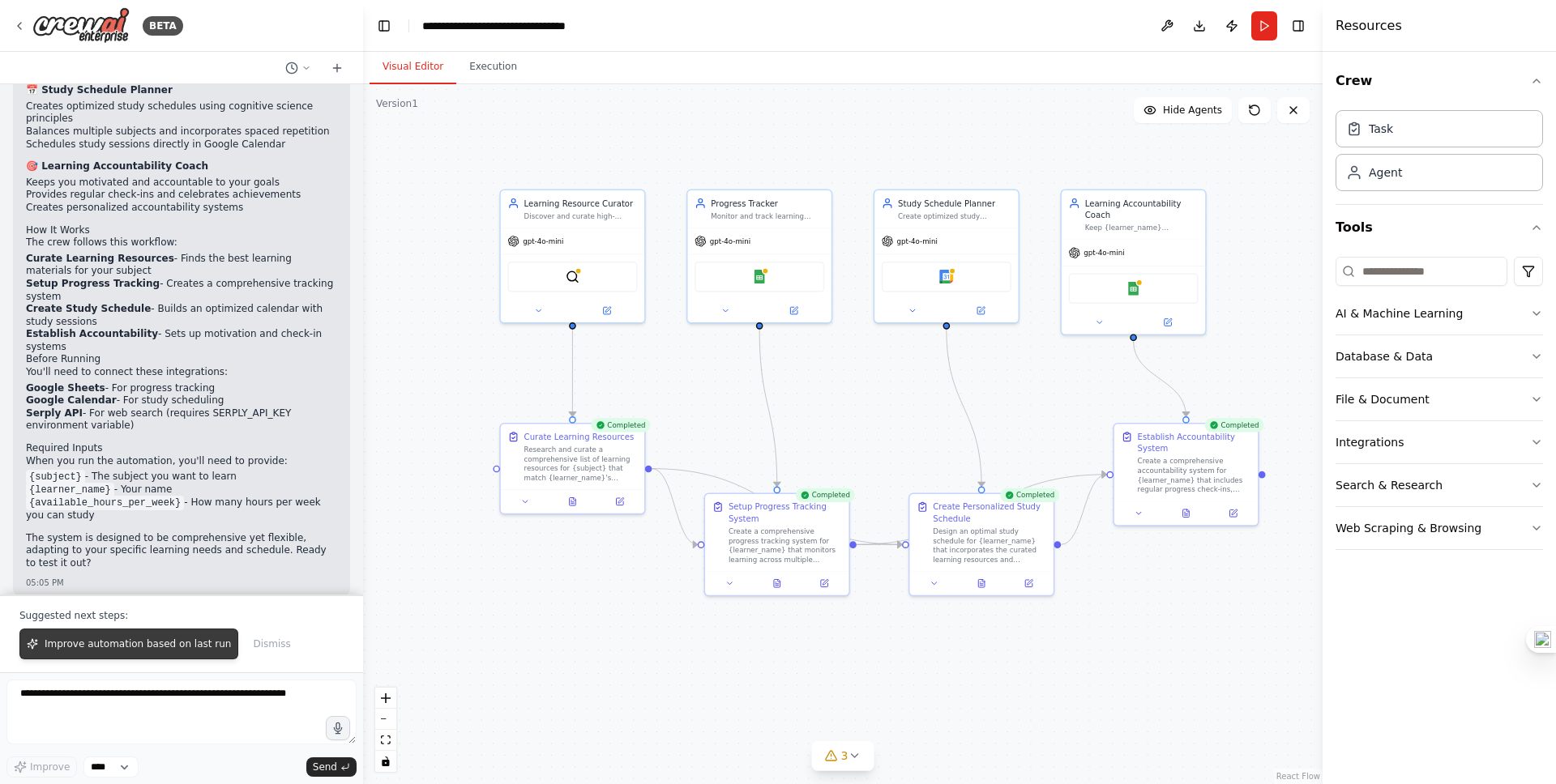
click at [163, 650] on span "Improve automation based on last run" at bounding box center [138, 644] width 186 height 13
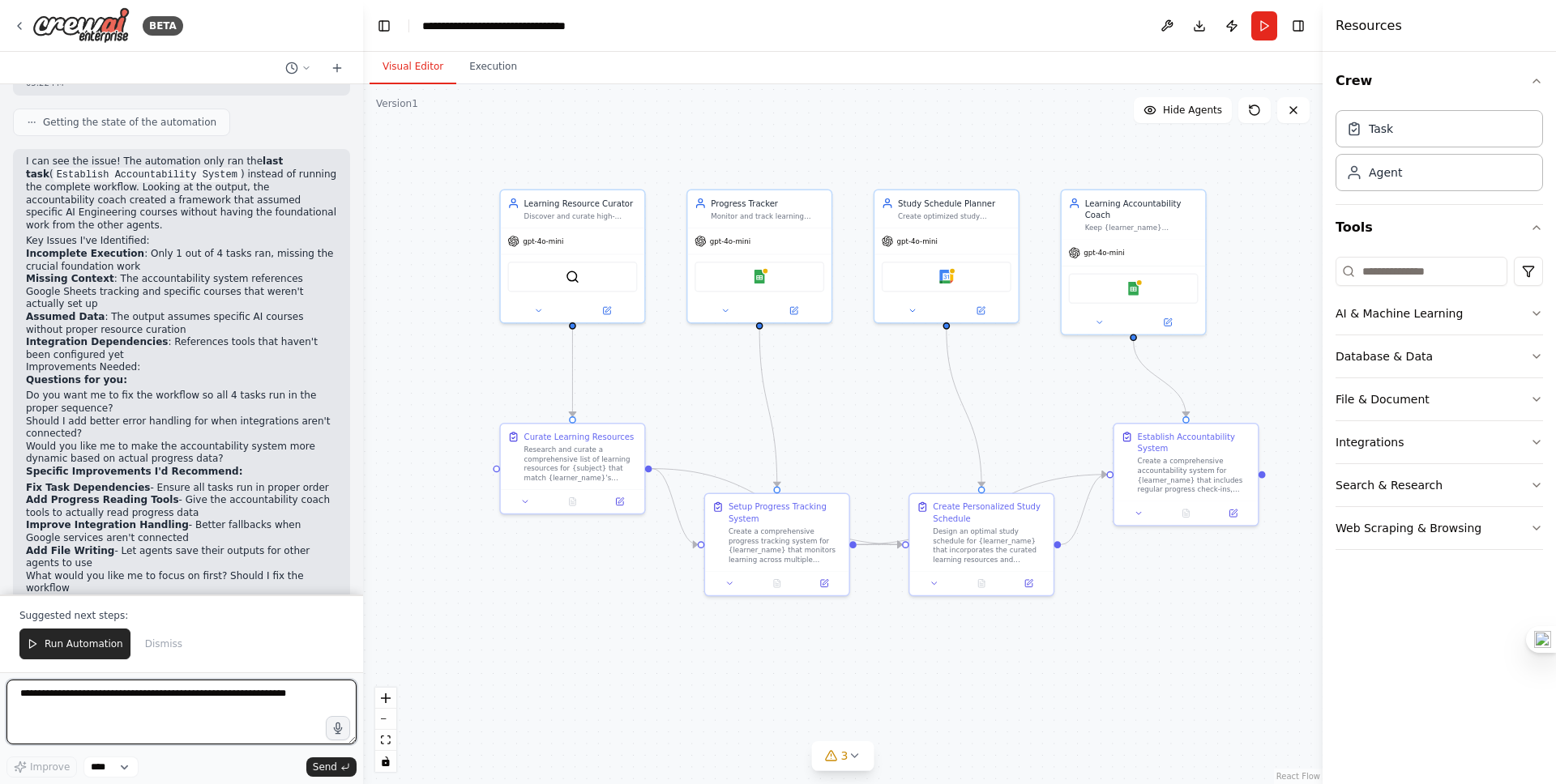
scroll to position [2146, 0]
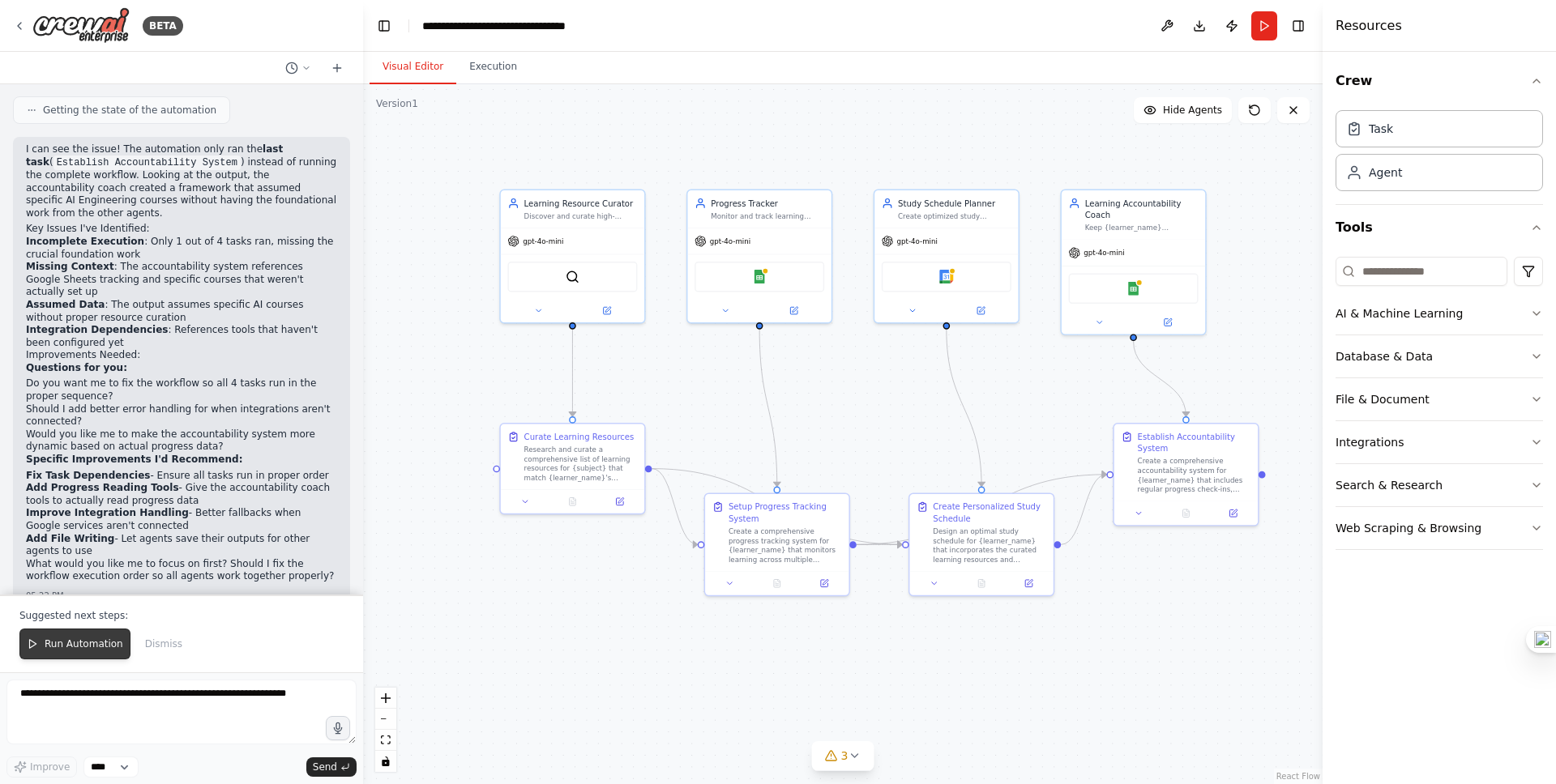
click at [59, 642] on span "Run Automation" at bounding box center [83, 644] width 78 height 13
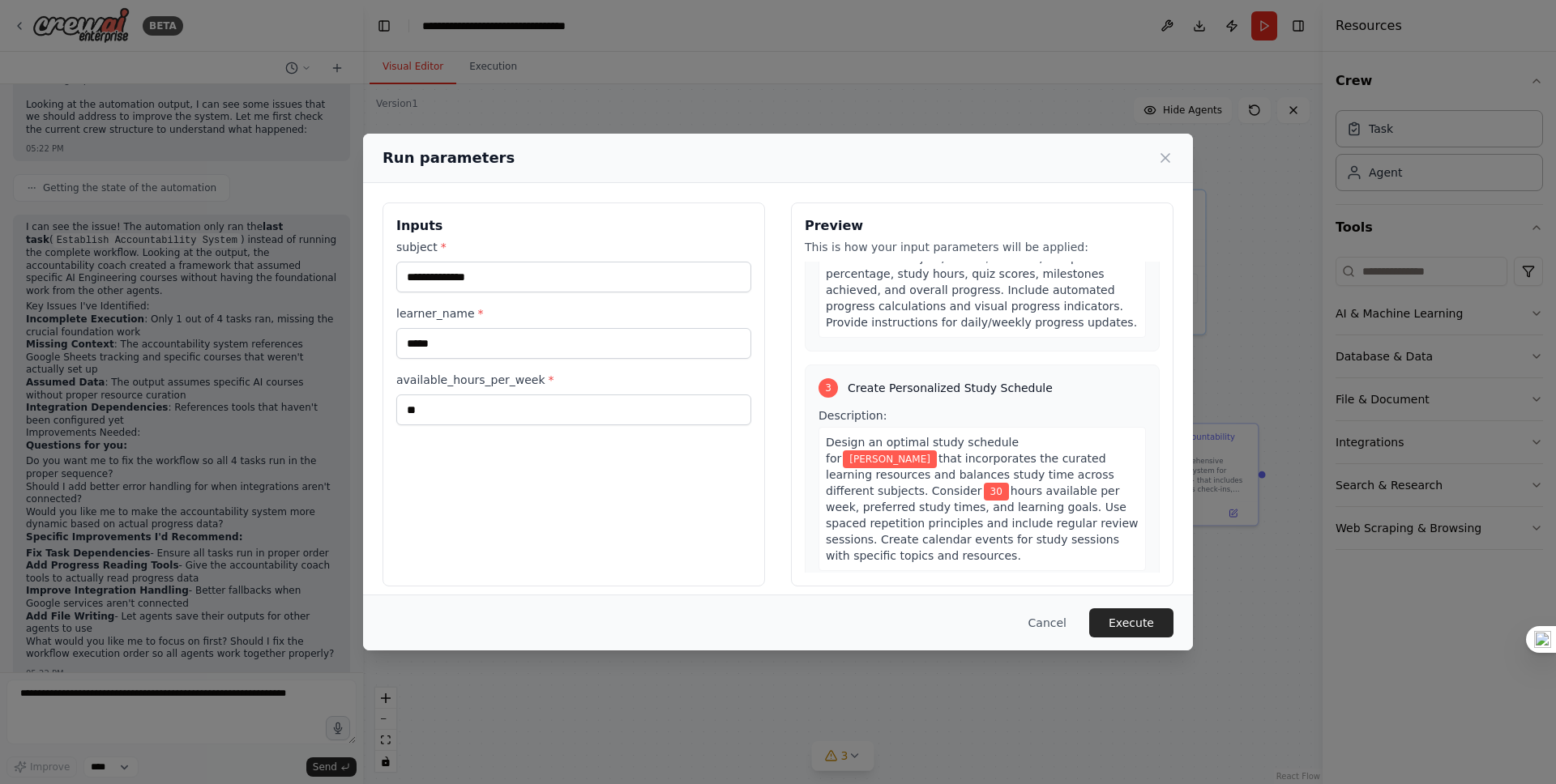
scroll to position [669, 0]
click at [1160, 608] on button "Execute" at bounding box center [1131, 622] width 84 height 29
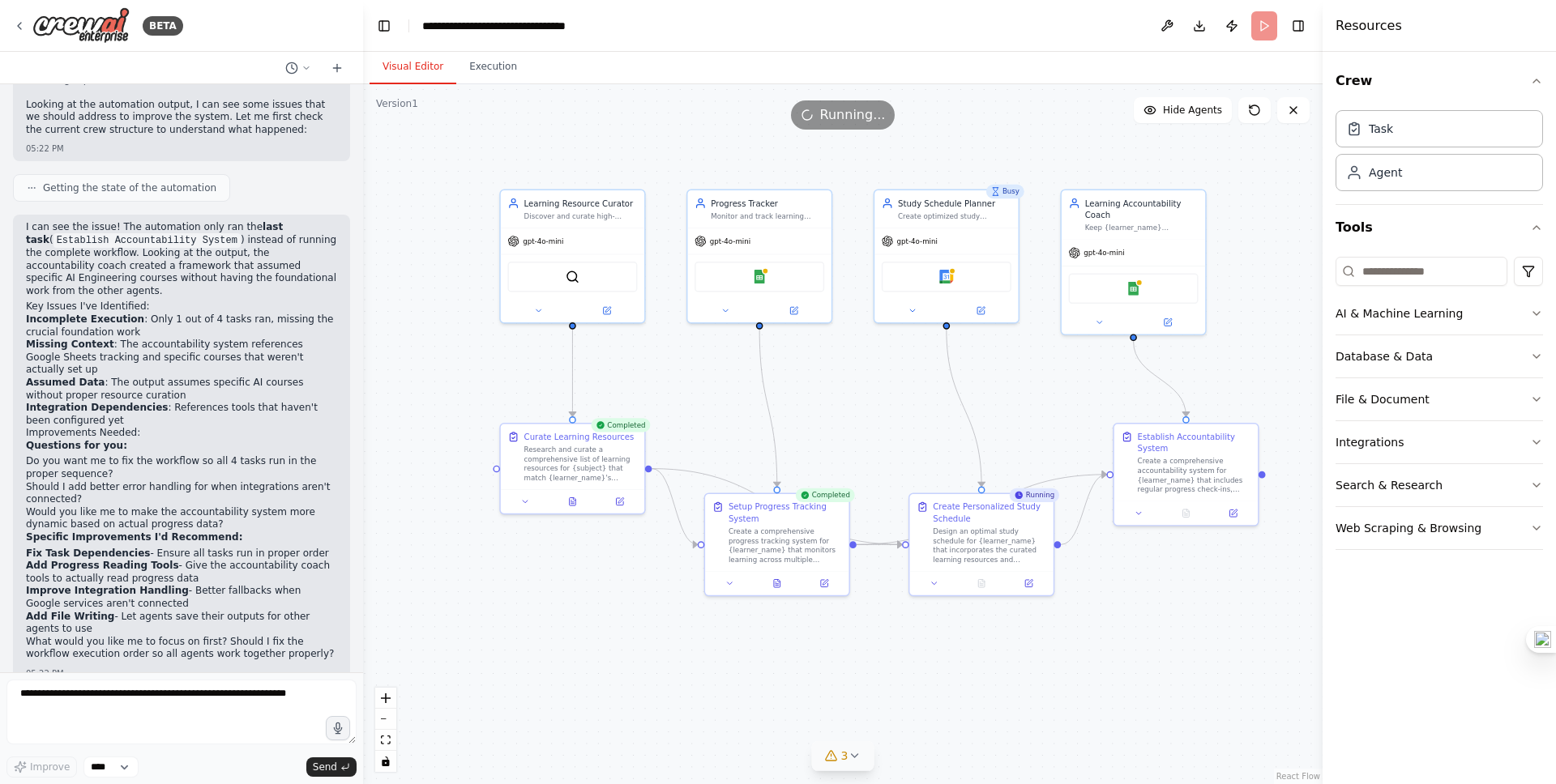
click at [845, 762] on span "3" at bounding box center [844, 756] width 7 height 16
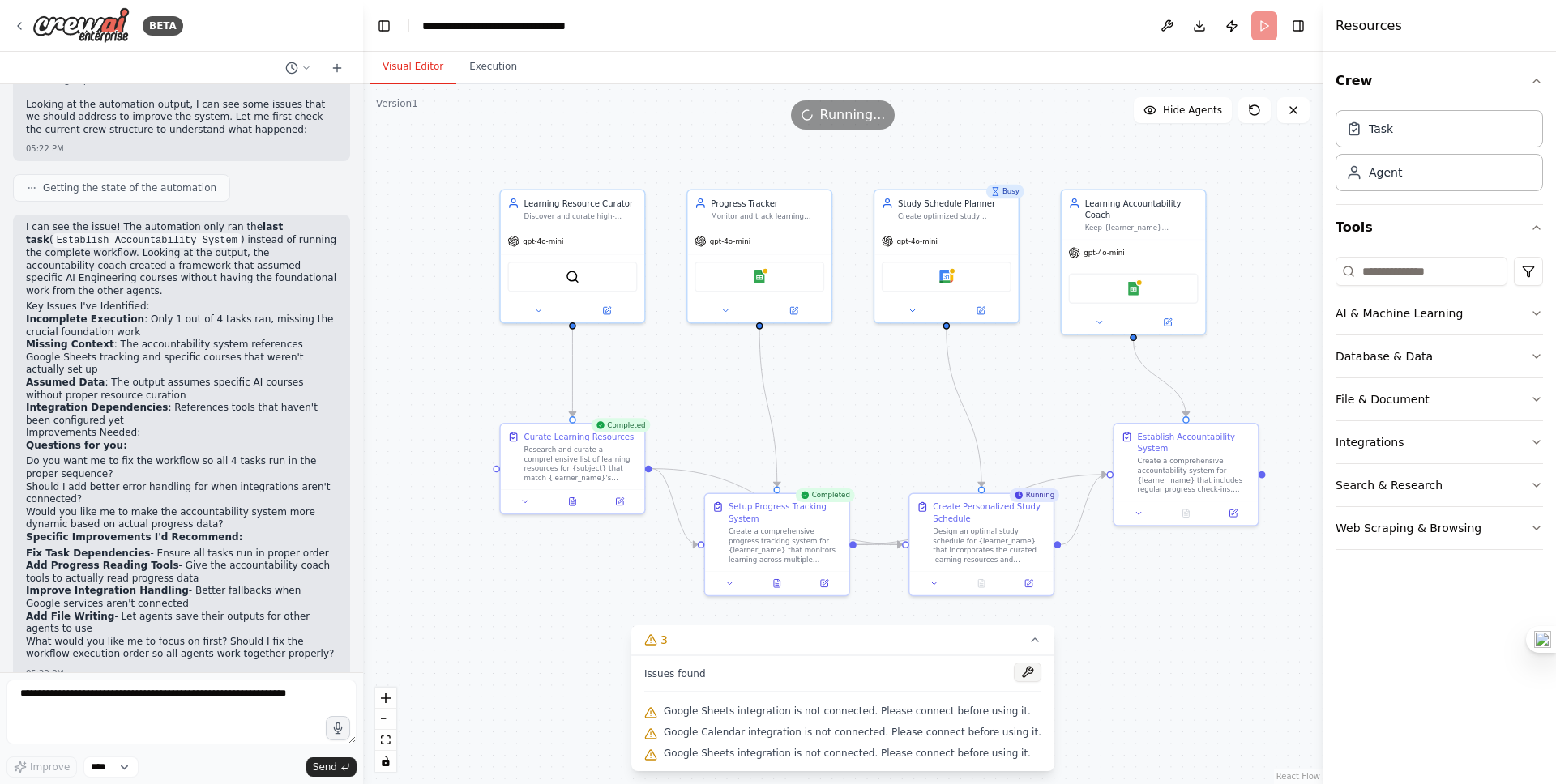
click at [1013, 675] on button at bounding box center [1027, 673] width 27 height 20
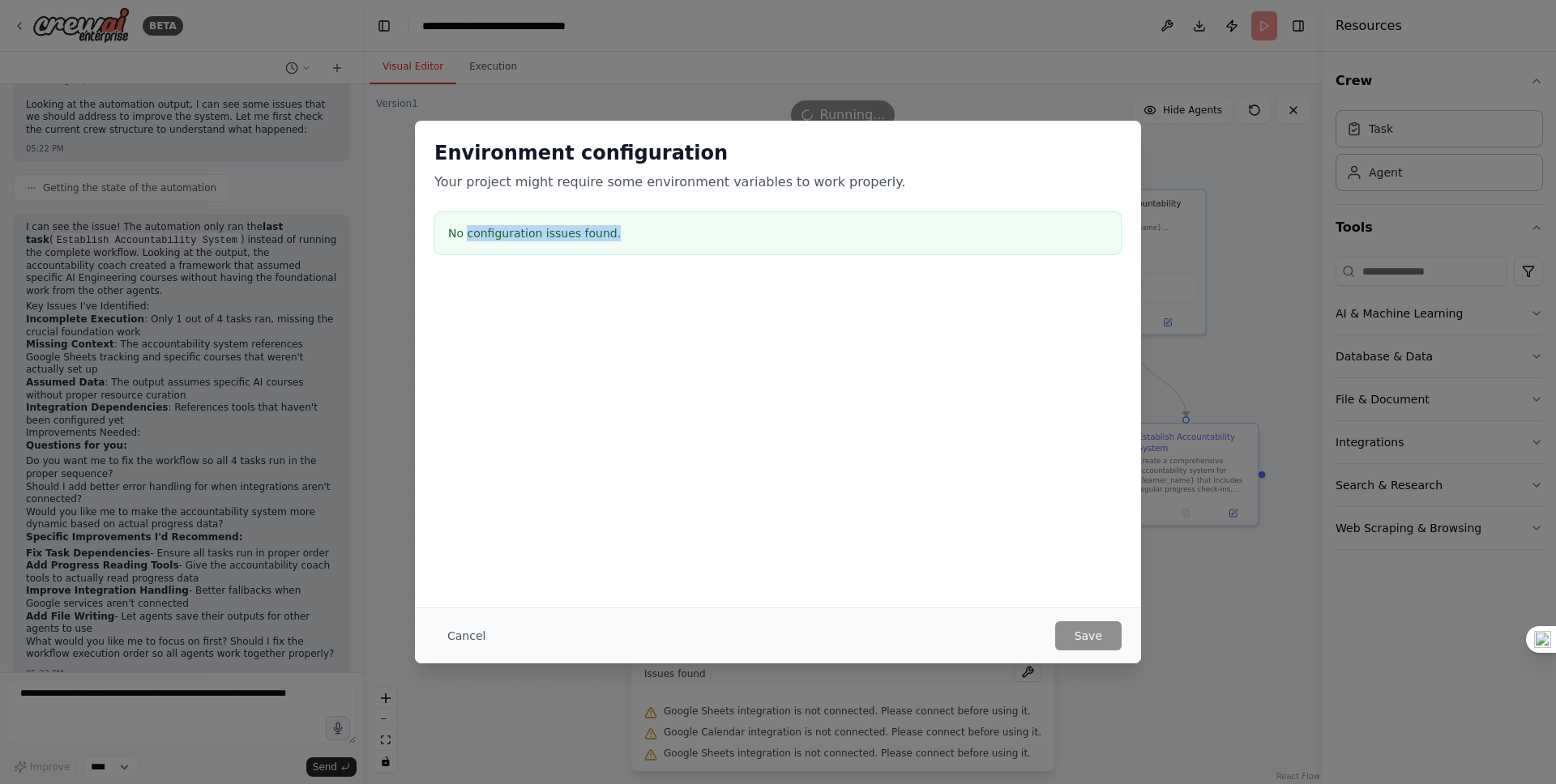
drag, startPoint x: 468, startPoint y: 227, endPoint x: 704, endPoint y: 227, distance: 236.0
click at [704, 227] on h3 "No configuration issues found." at bounding box center [778, 233] width 660 height 16
drag, startPoint x: 468, startPoint y: 176, endPoint x: 728, endPoint y: 300, distance: 288.1
click at [728, 300] on div "Environment configuration Your project might require some environment variables…" at bounding box center [778, 281] width 726 height 322
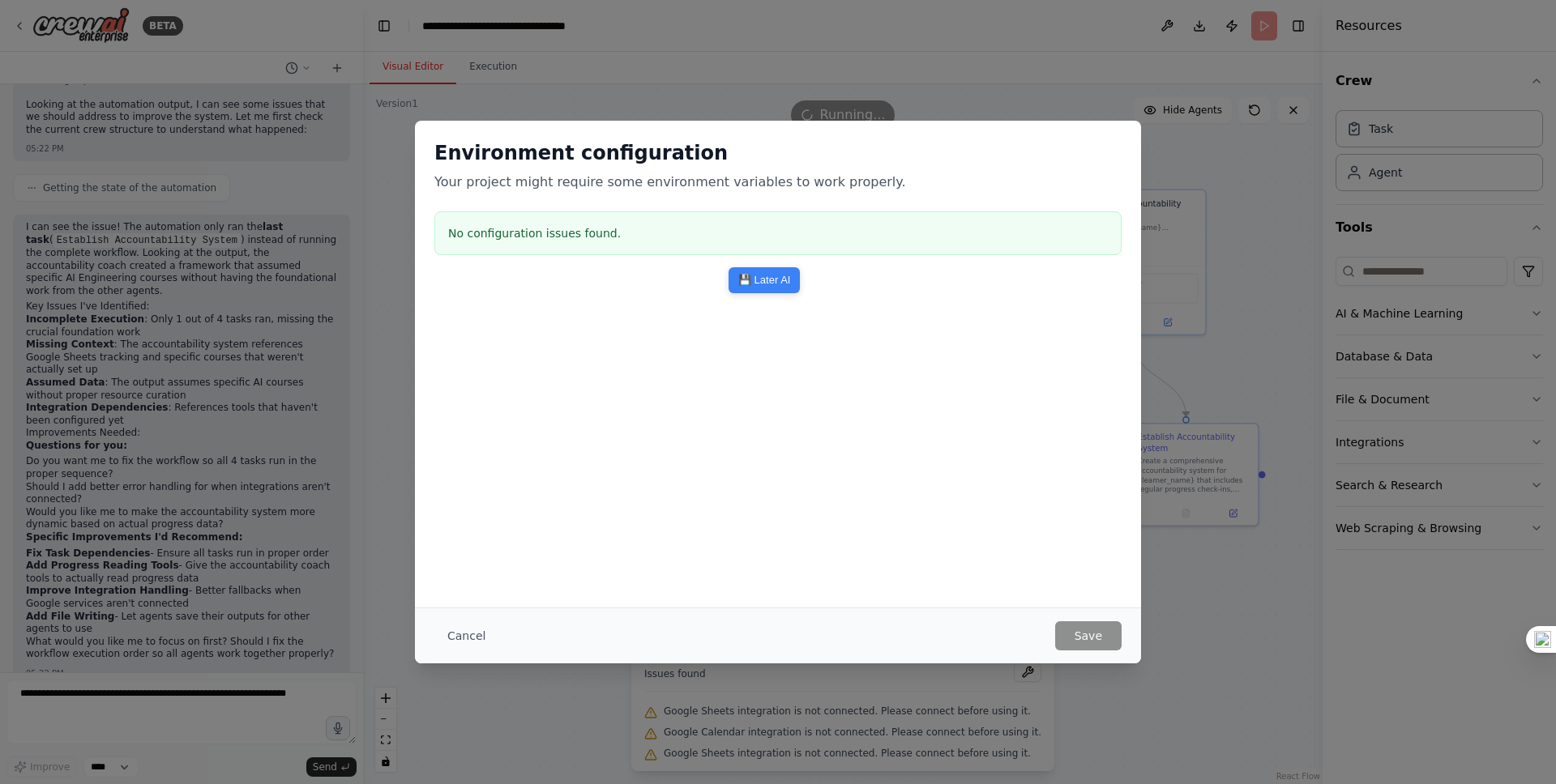
click at [601, 303] on div at bounding box center [778, 362] width 726 height 162
click at [465, 631] on button "Cancel" at bounding box center [467, 636] width 64 height 29
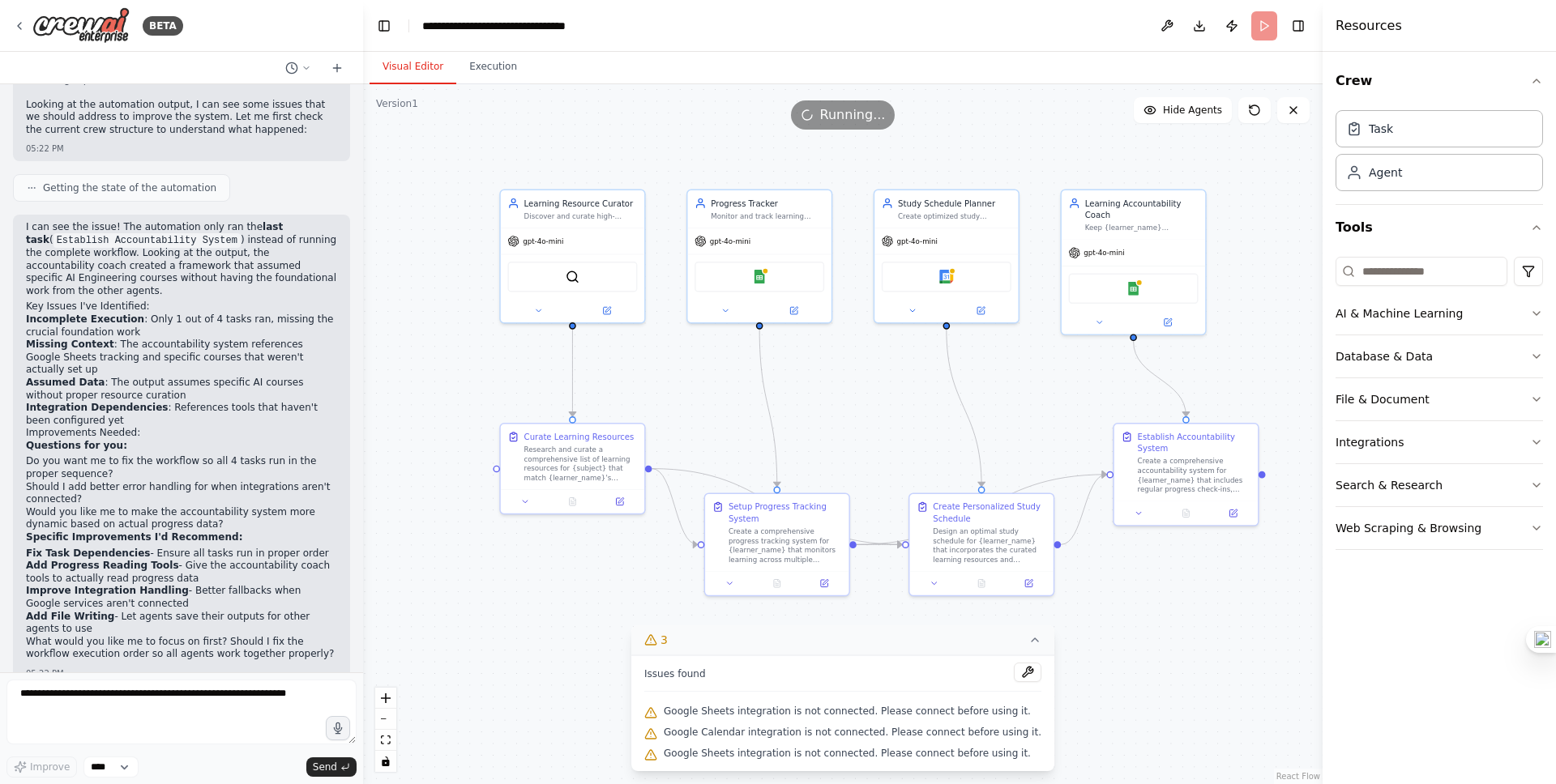
click at [1028, 640] on icon at bounding box center [1035, 640] width 13 height 13
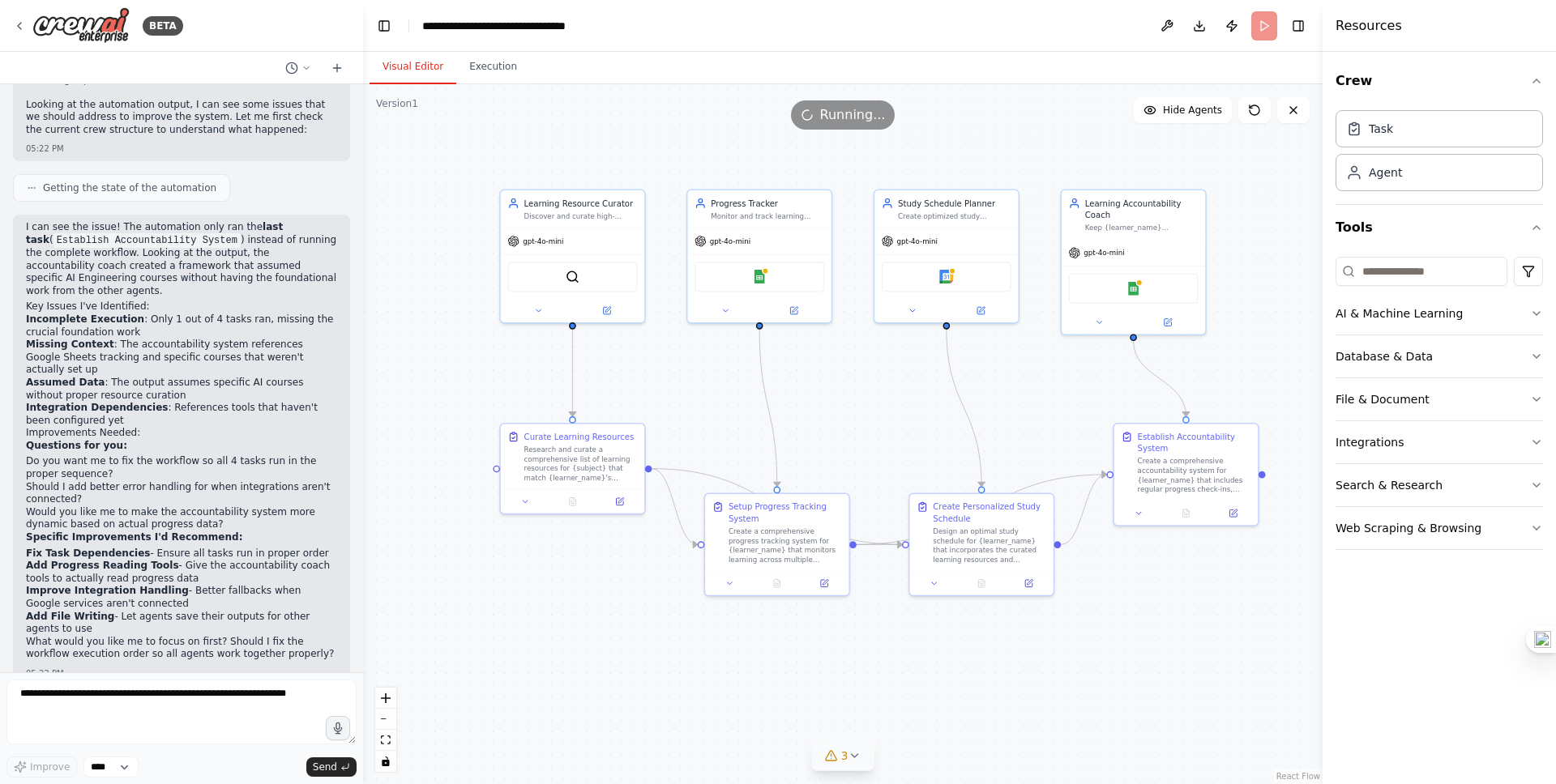
click at [1433, 597] on div "Crew Task Agent Tools AI & Machine Learning Database & Data File & Document Int…" at bounding box center [1439, 418] width 233 height 732
click at [190, 506] on li "Would you like me to make the accountability system more dynamic based on actua…" at bounding box center [181, 519] width 311 height 25
click at [1370, 588] on div "Crew Task Agent Tools AI & Machine Learning Database & Data File & Document Int…" at bounding box center [1439, 418] width 233 height 732
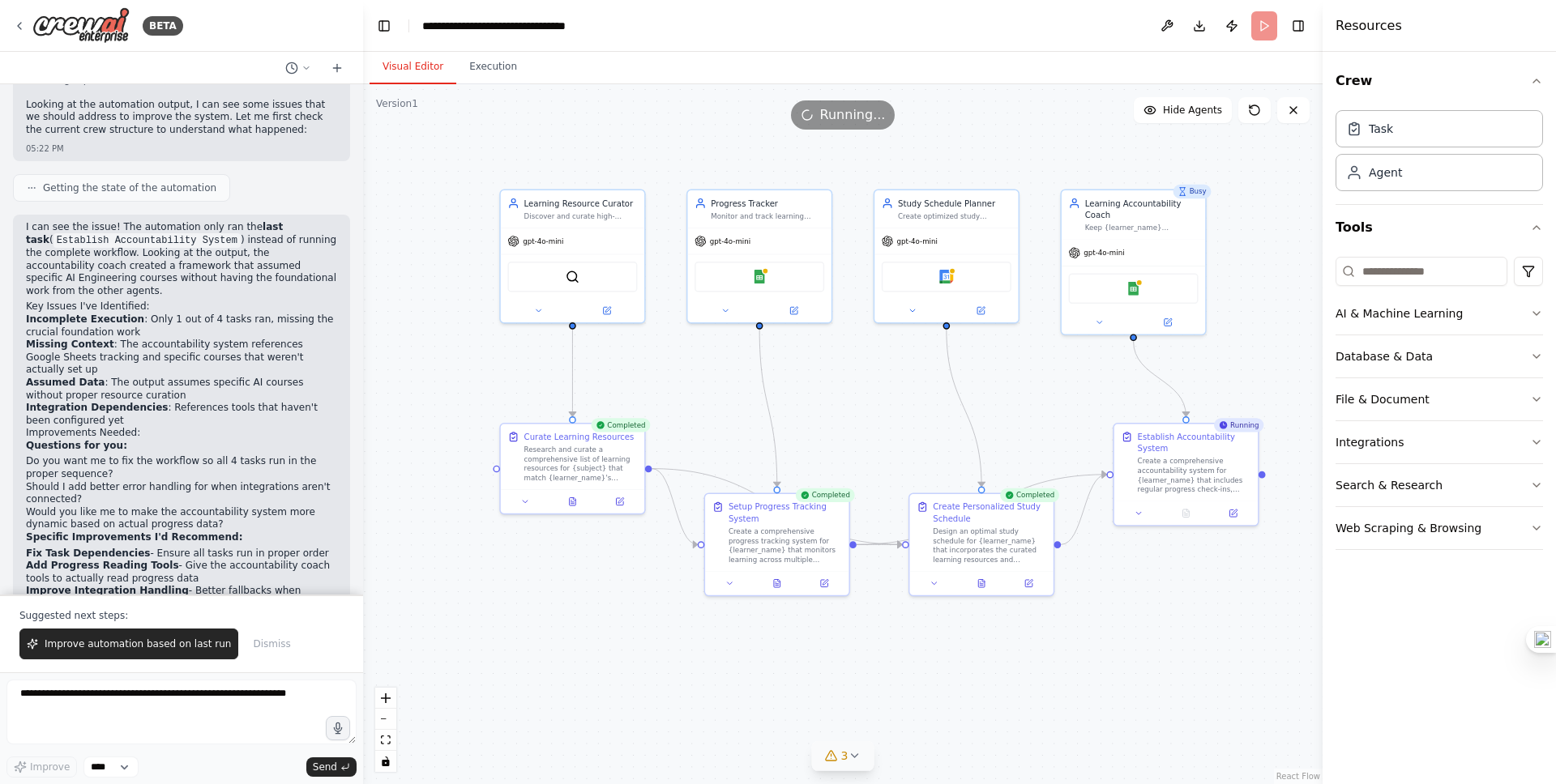
scroll to position [2146, 0]
